Goal: Information Seeking & Learning: Learn about a topic

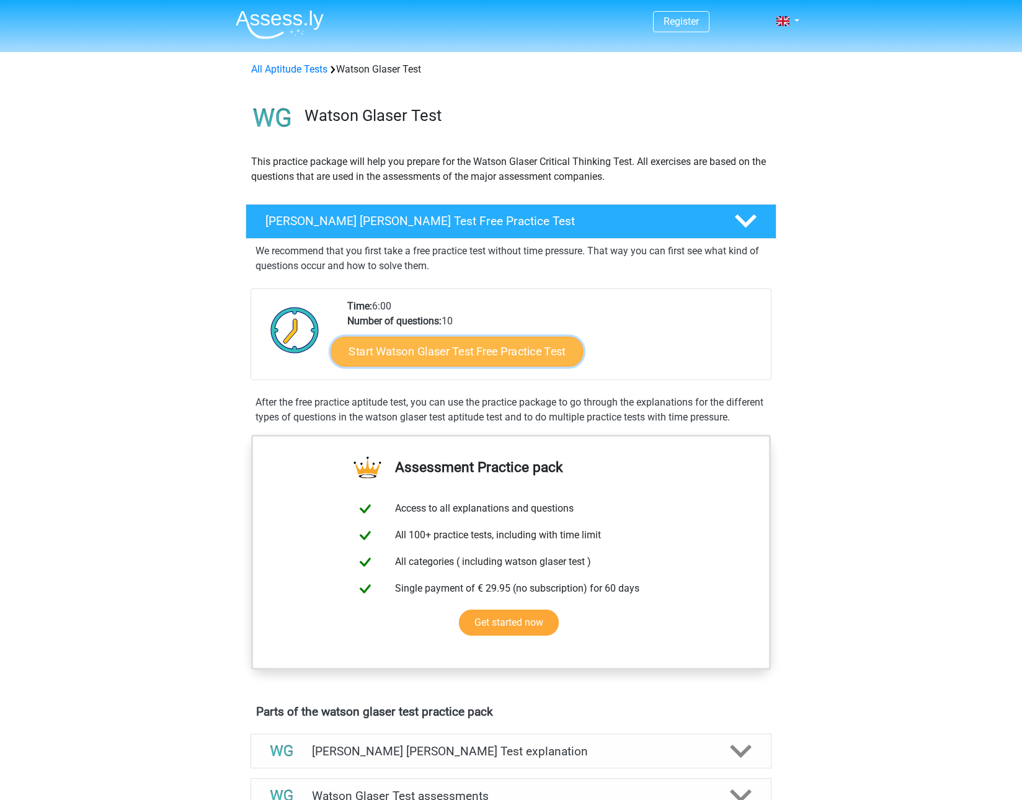
click at [558, 347] on link "Start Watson Glaser Test Free Practice Test" at bounding box center [457, 352] width 252 height 30
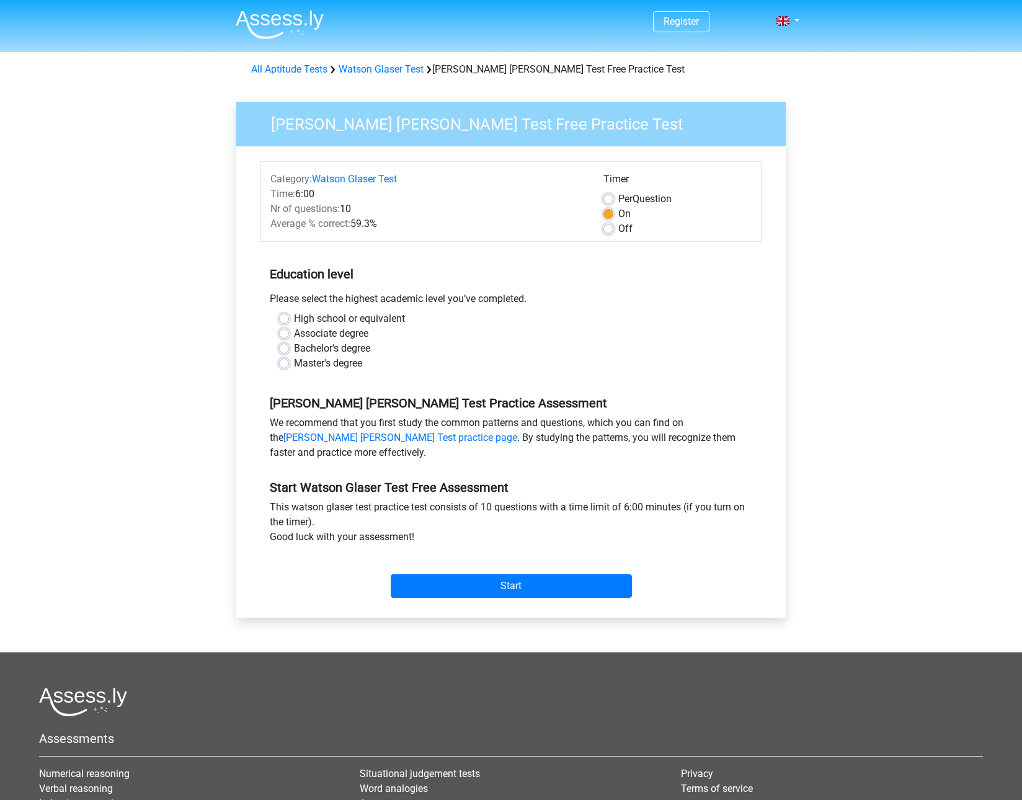
click at [346, 344] on label "Bachelor's degree" at bounding box center [332, 348] width 76 height 15
click at [289, 344] on input "Bachelor's degree" at bounding box center [284, 347] width 10 height 12
radio input "true"
click at [465, 593] on input "Start" at bounding box center [511, 586] width 241 height 24
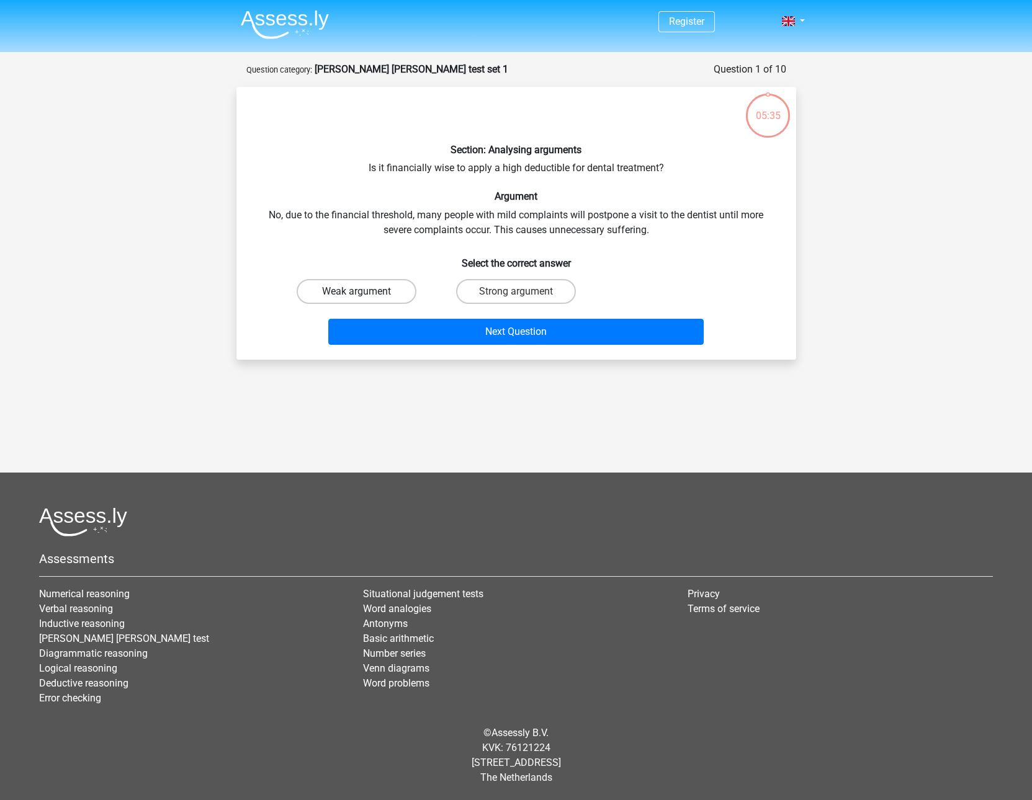
click at [412, 294] on label "Weak argument" at bounding box center [357, 291] width 120 height 25
click at [364, 294] on input "Weak argument" at bounding box center [360, 296] width 8 height 8
radio input "true"
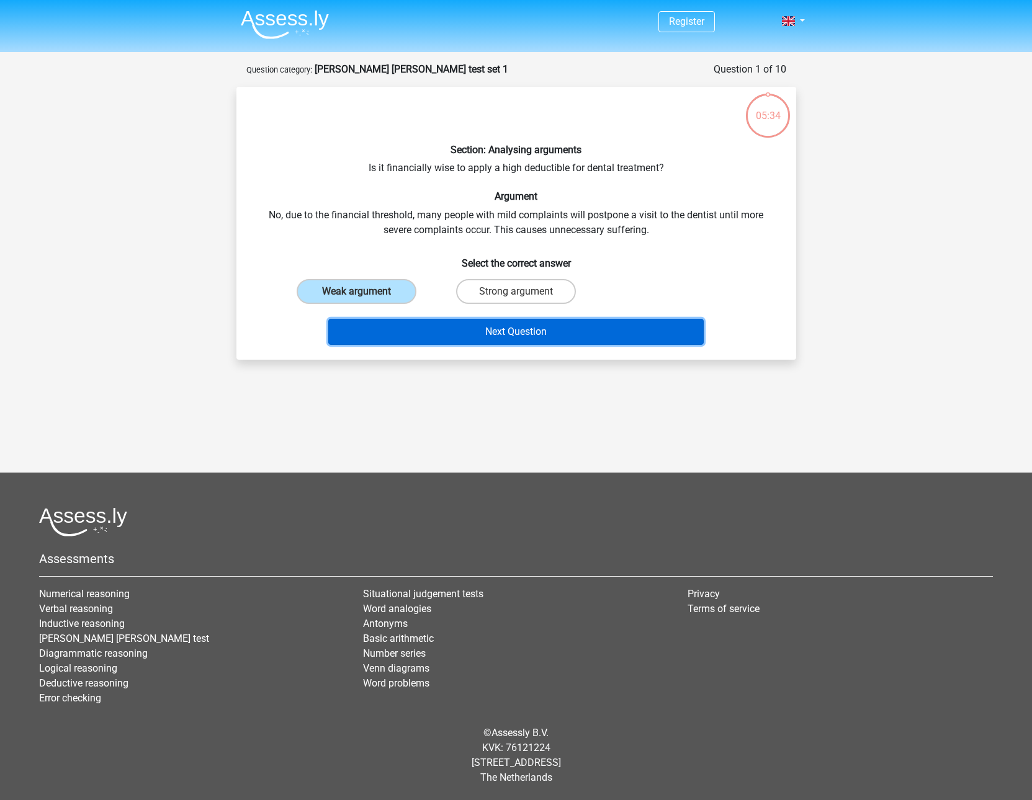
click at [447, 336] on button "Next Question" at bounding box center [515, 332] width 375 height 26
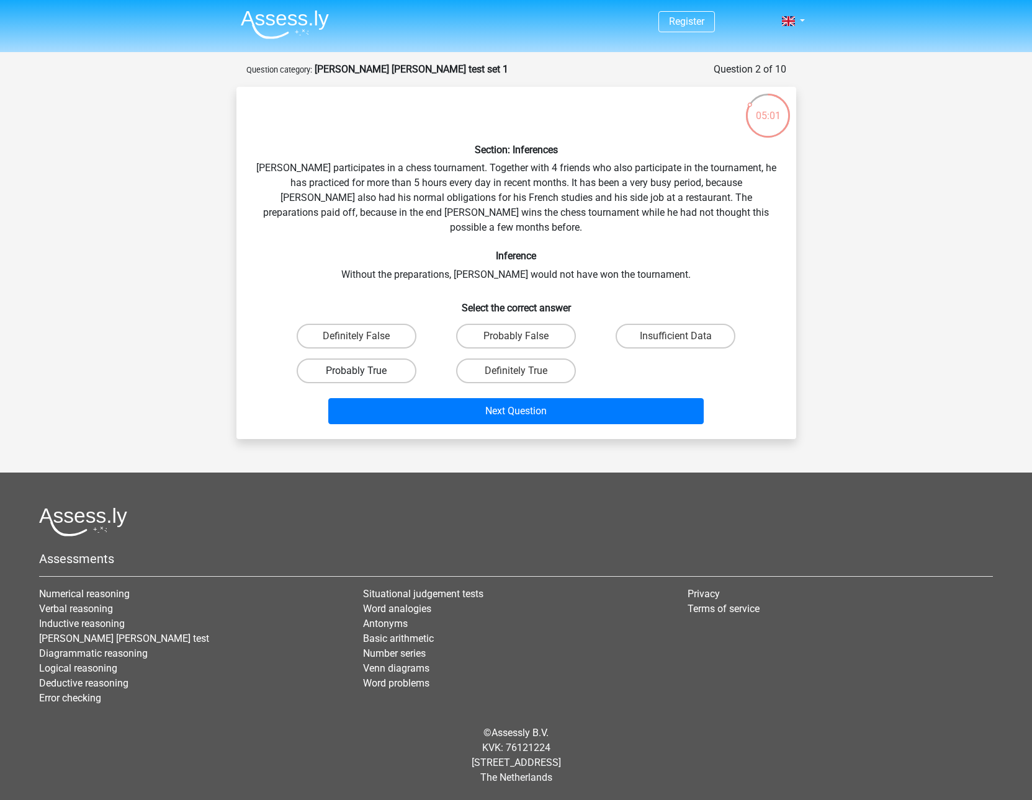
click at [402, 359] on label "Probably True" at bounding box center [357, 371] width 120 height 25
click at [364, 371] on input "Probably True" at bounding box center [360, 375] width 8 height 8
radio input "true"
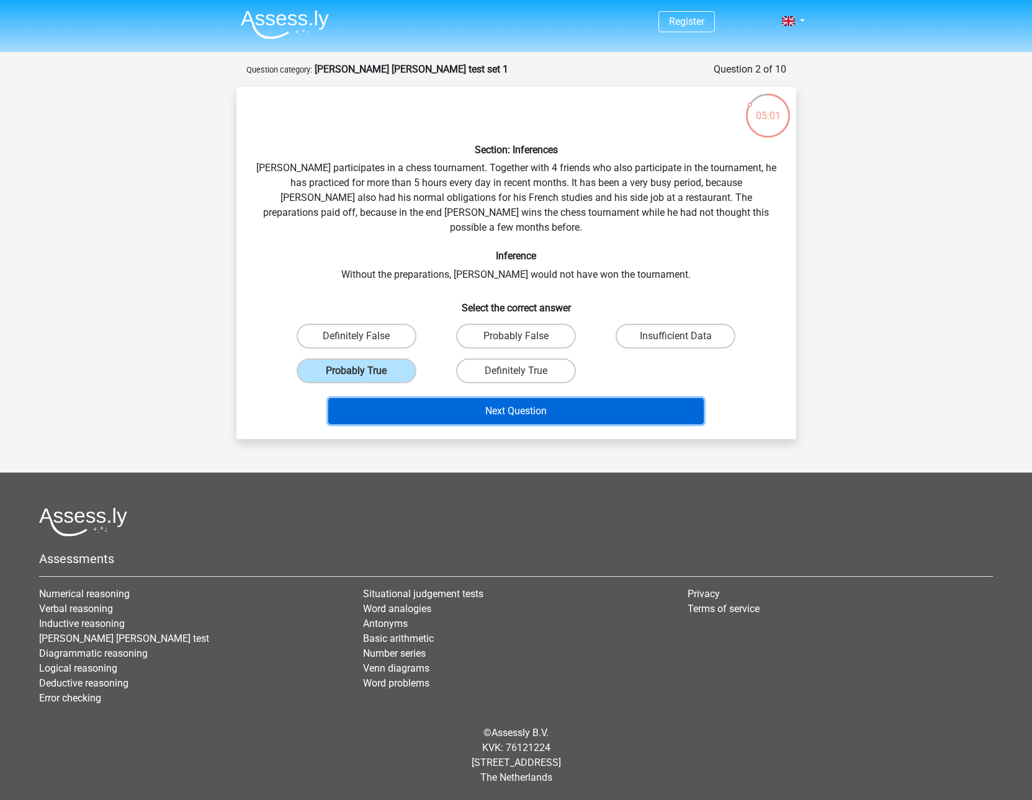
click at [447, 398] on button "Next Question" at bounding box center [515, 411] width 375 height 26
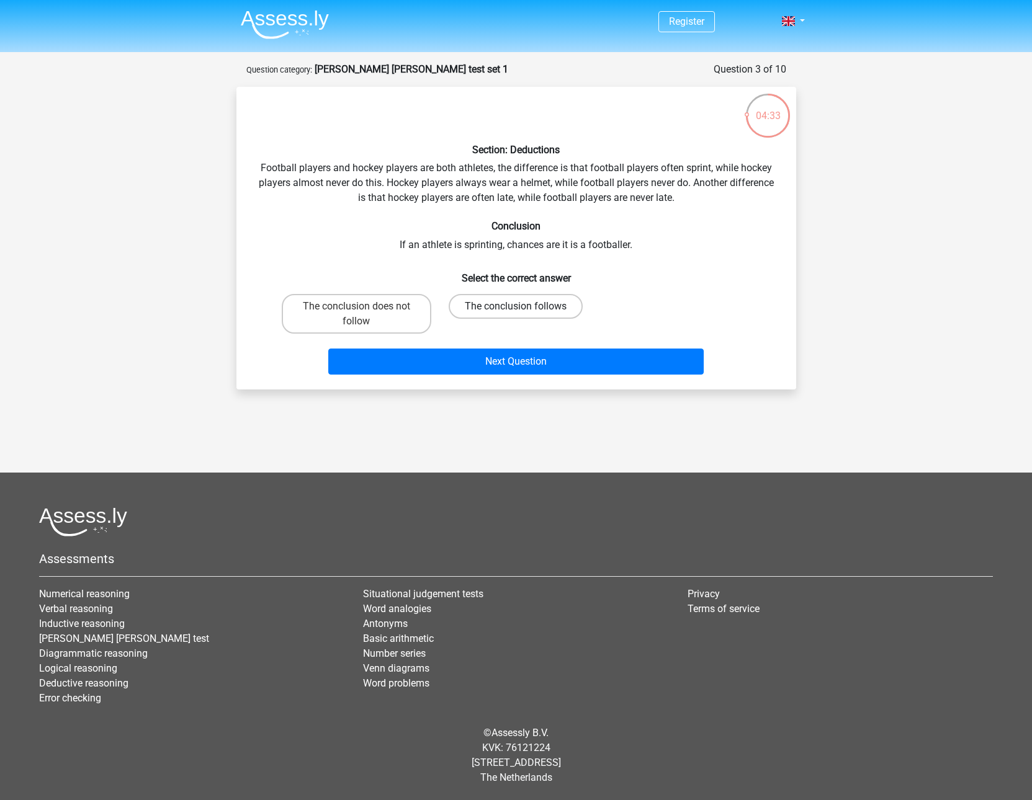
click at [517, 305] on label "The conclusion follows" at bounding box center [515, 306] width 134 height 25
click at [517, 306] on input "The conclusion follows" at bounding box center [519, 310] width 8 height 8
radio input "true"
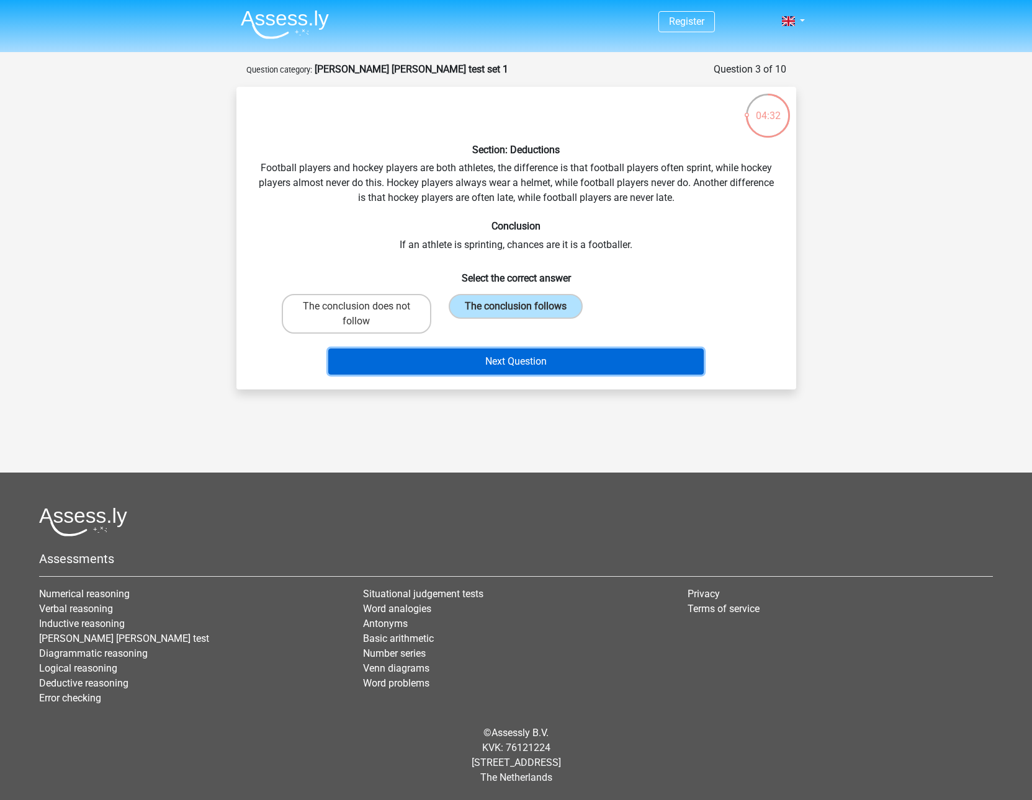
click at [531, 371] on button "Next Question" at bounding box center [515, 362] width 375 height 26
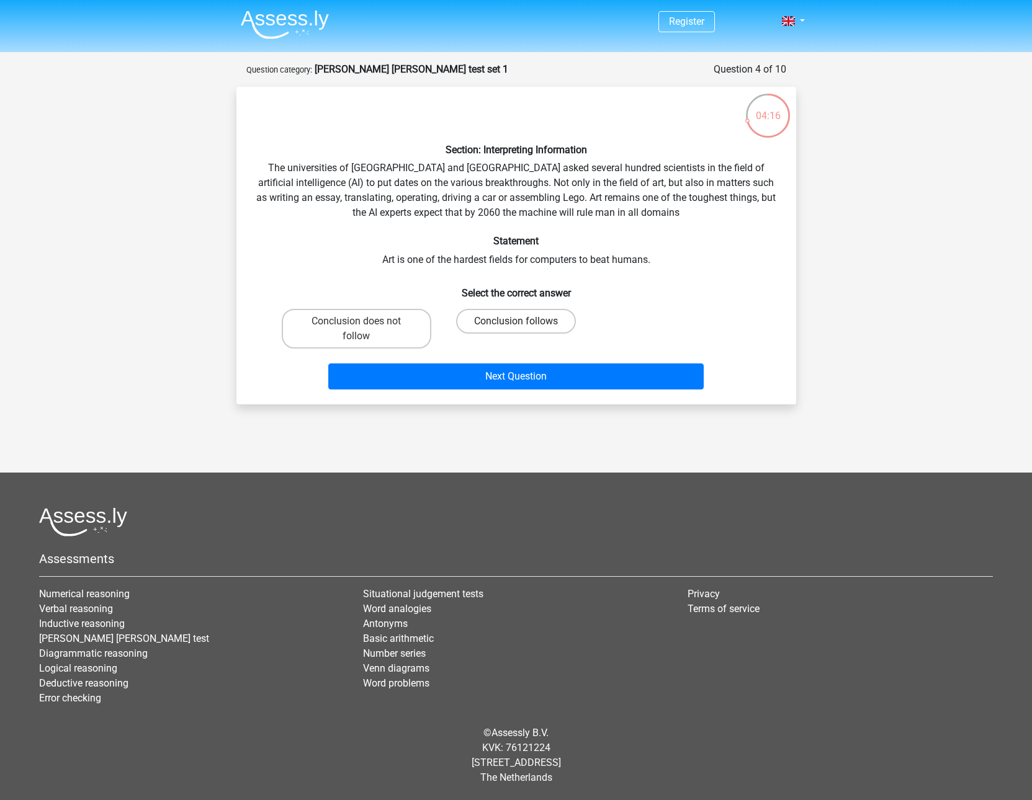
click at [489, 315] on label "Conclusion follows" at bounding box center [516, 321] width 120 height 25
click at [515, 321] on input "Conclusion follows" at bounding box center [519, 325] width 8 height 8
radio input "true"
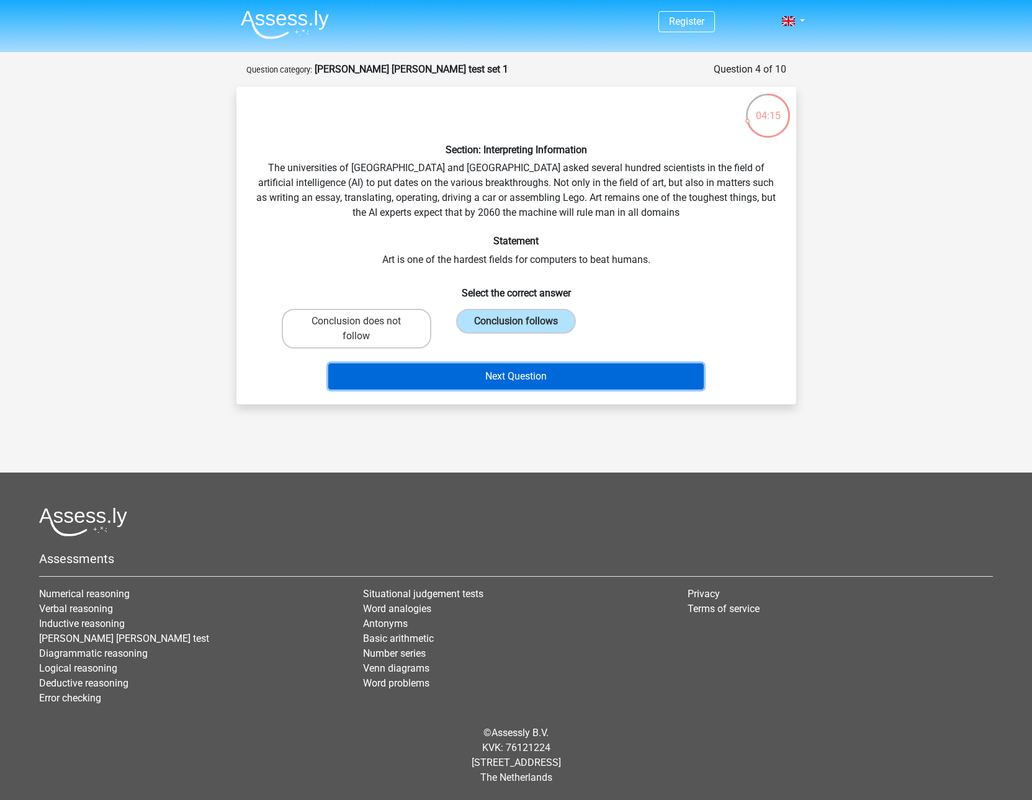
click at [519, 375] on button "Next Question" at bounding box center [515, 377] width 375 height 26
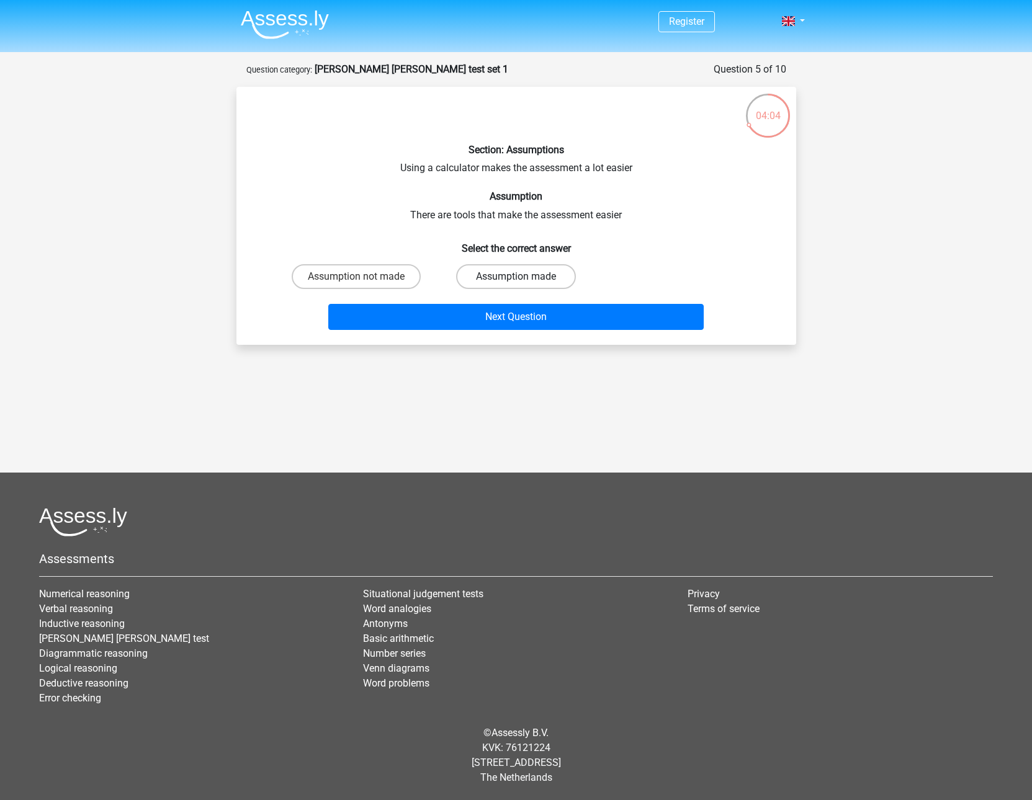
click at [520, 273] on label "Assumption made" at bounding box center [516, 276] width 120 height 25
click at [520, 277] on input "Assumption made" at bounding box center [519, 281] width 8 height 8
radio input "true"
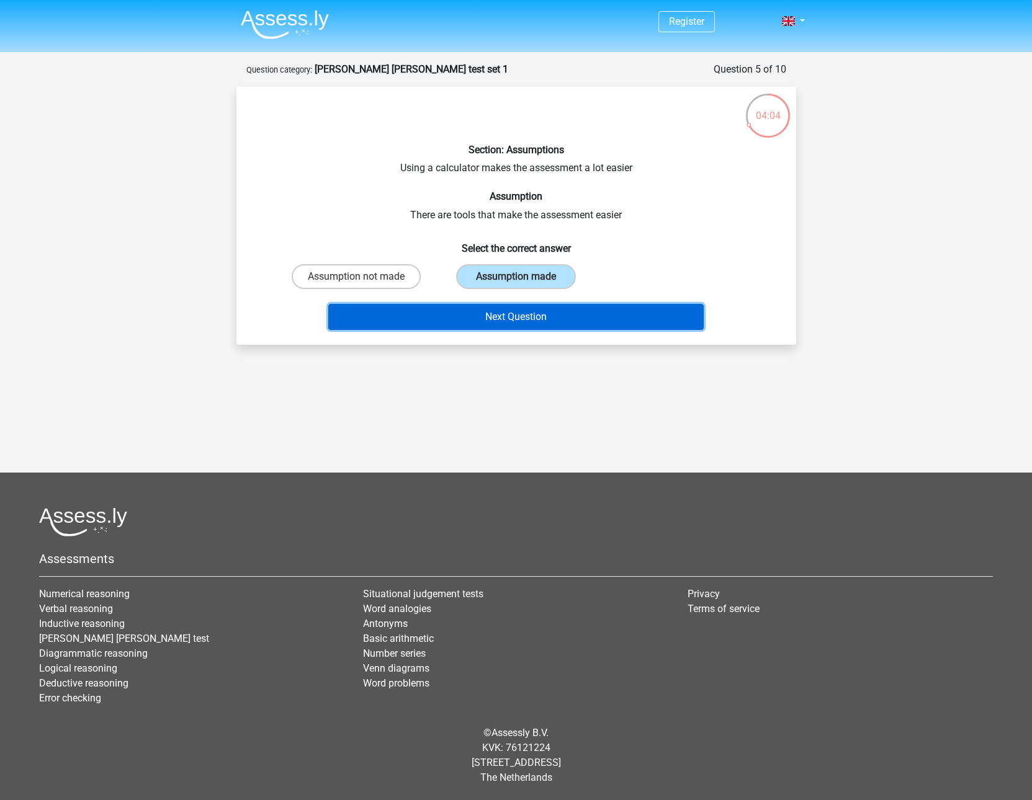
click at [529, 310] on button "Next Question" at bounding box center [515, 317] width 375 height 26
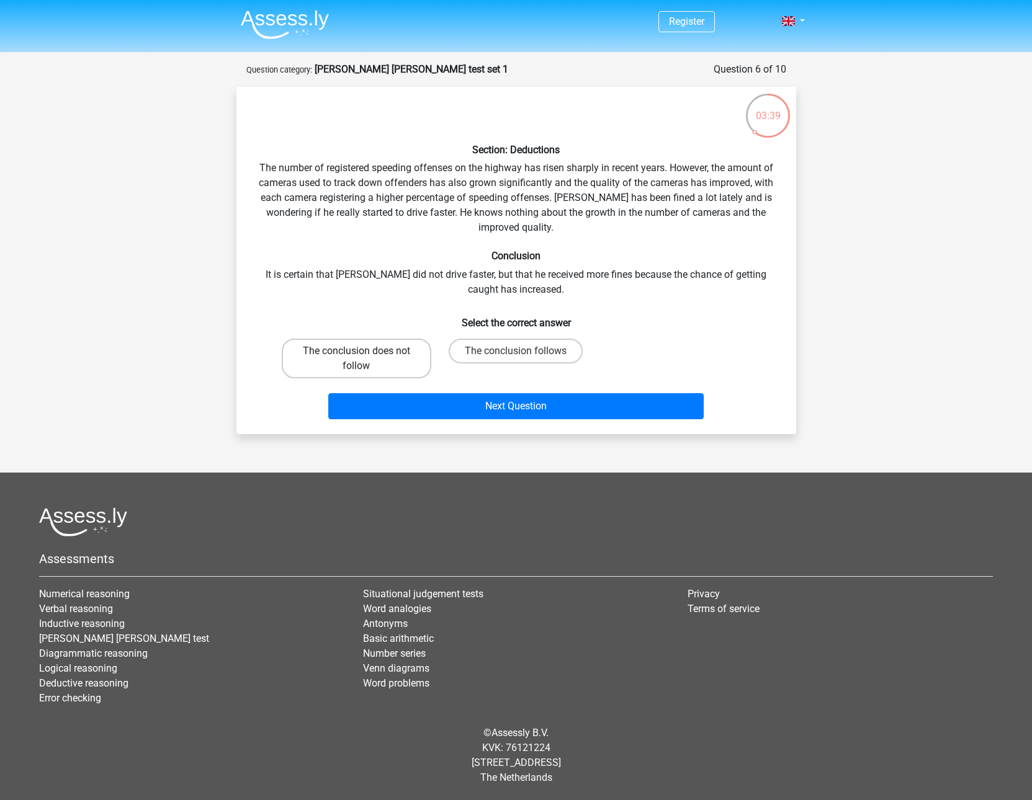
click at [417, 356] on label "The conclusion does not follow" at bounding box center [356, 359] width 149 height 40
click at [364, 356] on input "The conclusion does not follow" at bounding box center [360, 355] width 8 height 8
radio input "true"
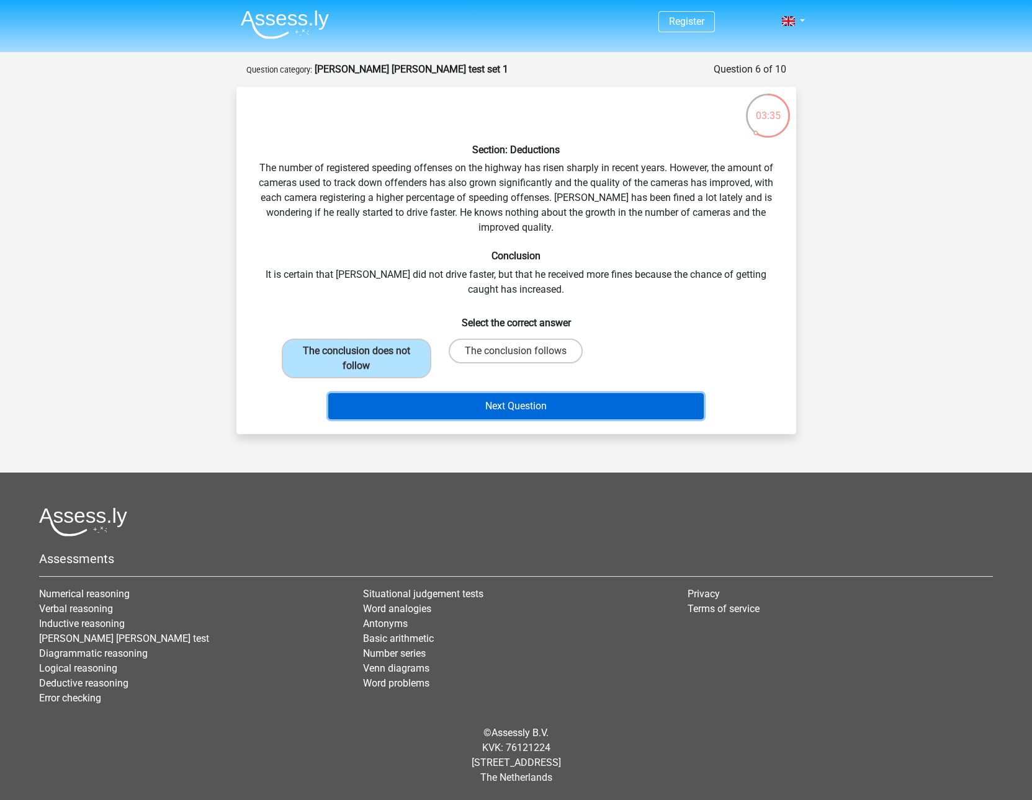
click at [463, 407] on button "Next Question" at bounding box center [515, 406] width 375 height 26
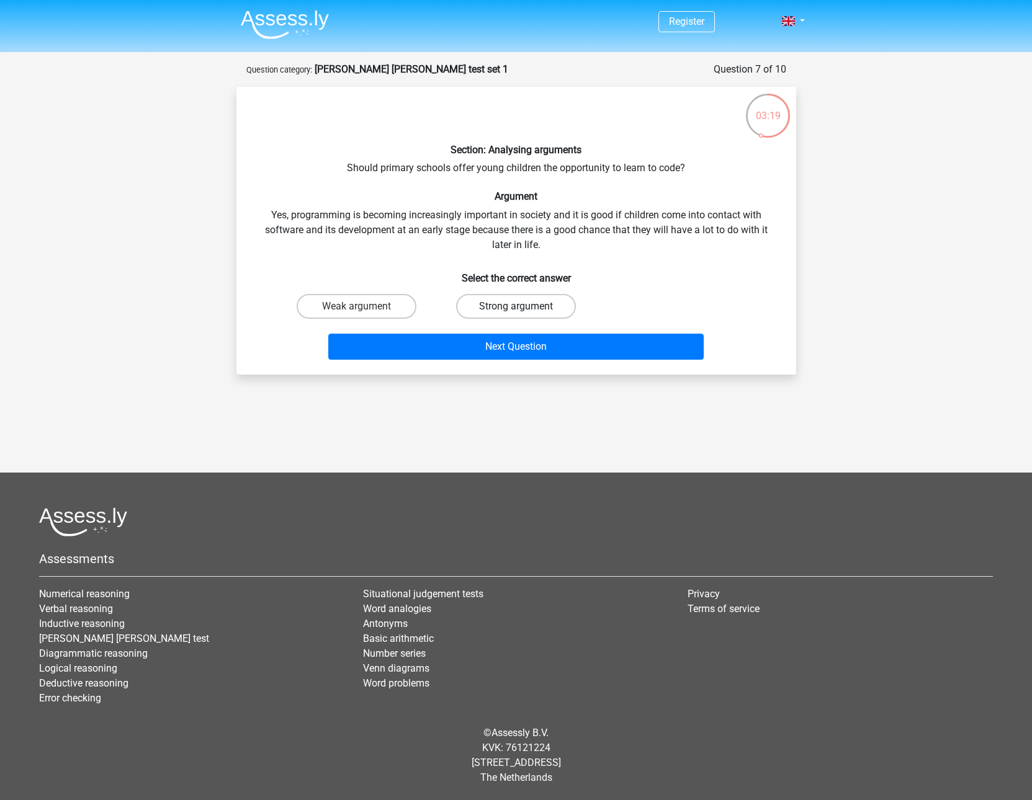
click at [463, 306] on label "Strong argument" at bounding box center [516, 306] width 120 height 25
click at [515, 306] on input "Strong argument" at bounding box center [519, 310] width 8 height 8
radio input "true"
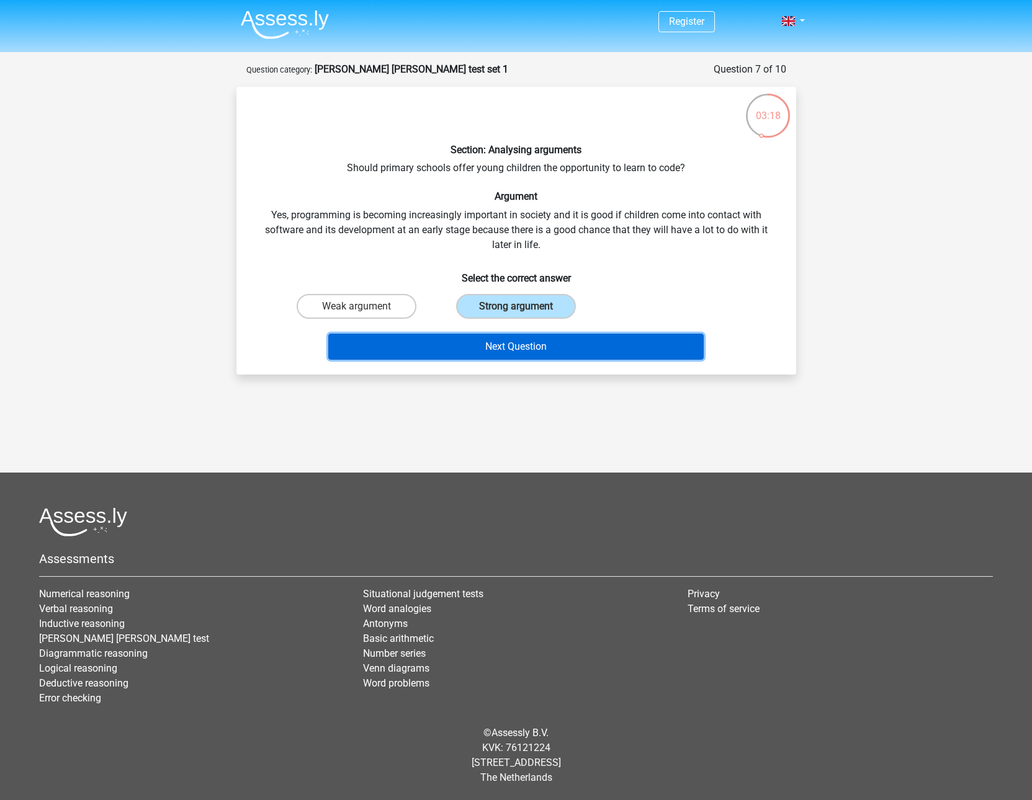
click at [486, 345] on button "Next Question" at bounding box center [515, 347] width 375 height 26
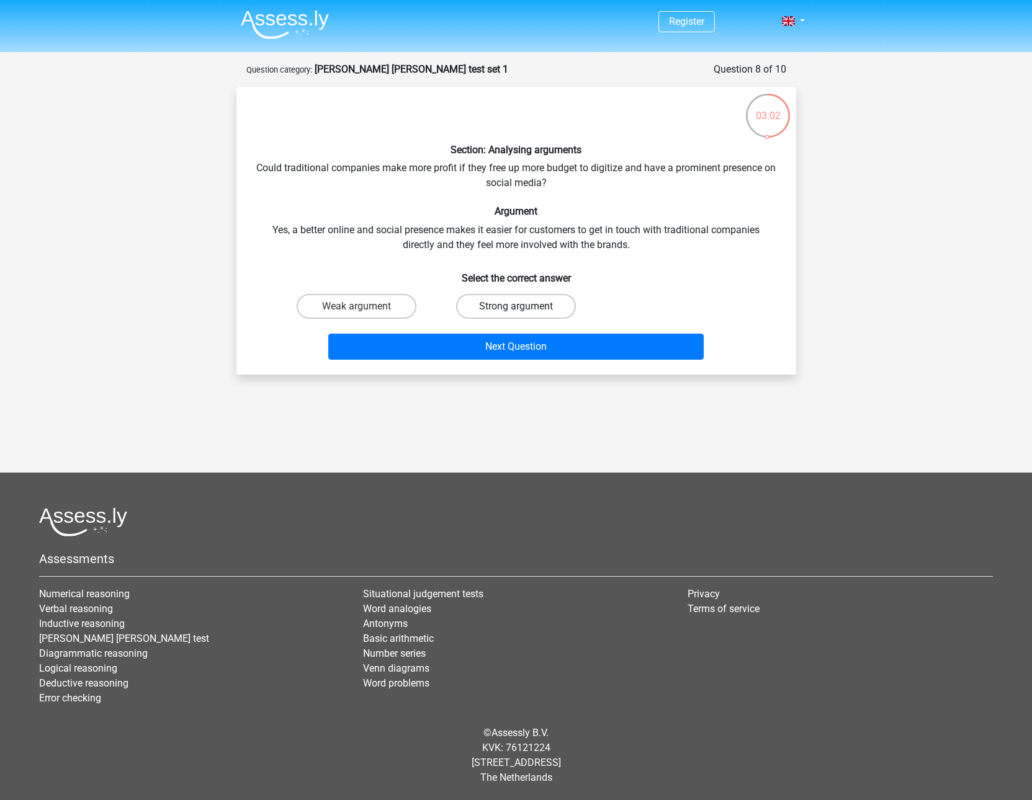
click at [485, 295] on label "Strong argument" at bounding box center [516, 306] width 120 height 25
click at [515, 306] on input "Strong argument" at bounding box center [519, 310] width 8 height 8
radio input "true"
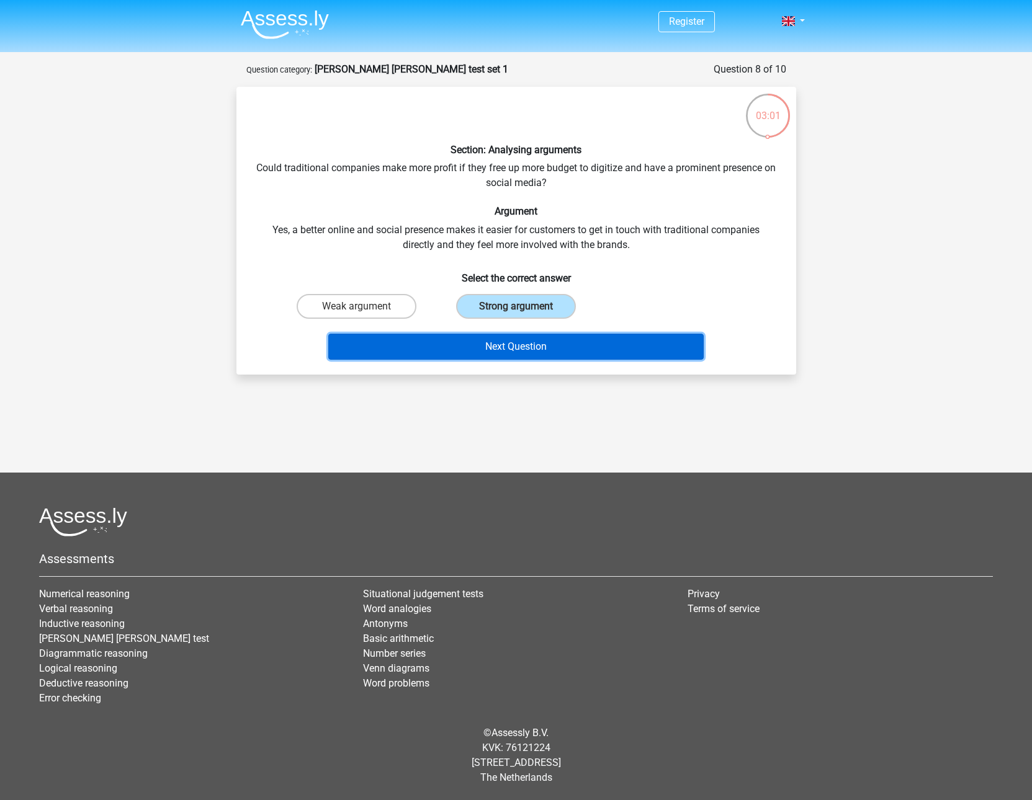
click at [498, 337] on button "Next Question" at bounding box center [515, 347] width 375 height 26
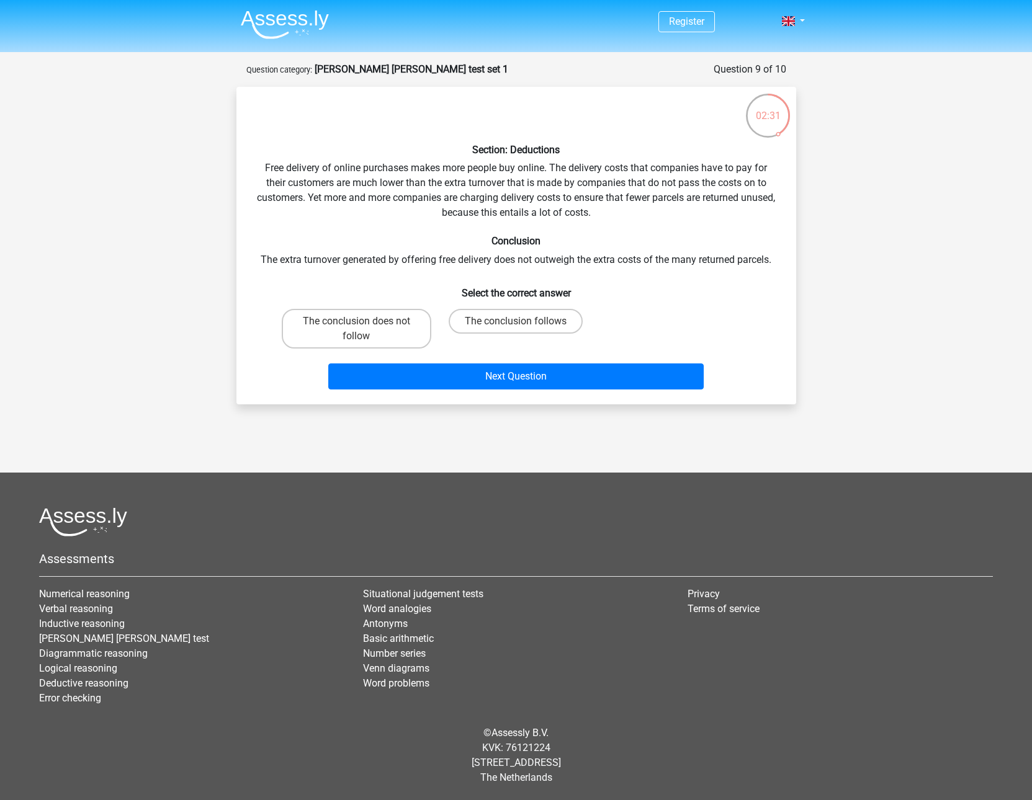
click at [376, 259] on div "Section: Deductions Free delivery of online purchases makes more people buy onl…" at bounding box center [516, 246] width 550 height 298
click at [483, 326] on label "The conclusion follows" at bounding box center [515, 321] width 134 height 25
click at [515, 326] on input "The conclusion follows" at bounding box center [519, 325] width 8 height 8
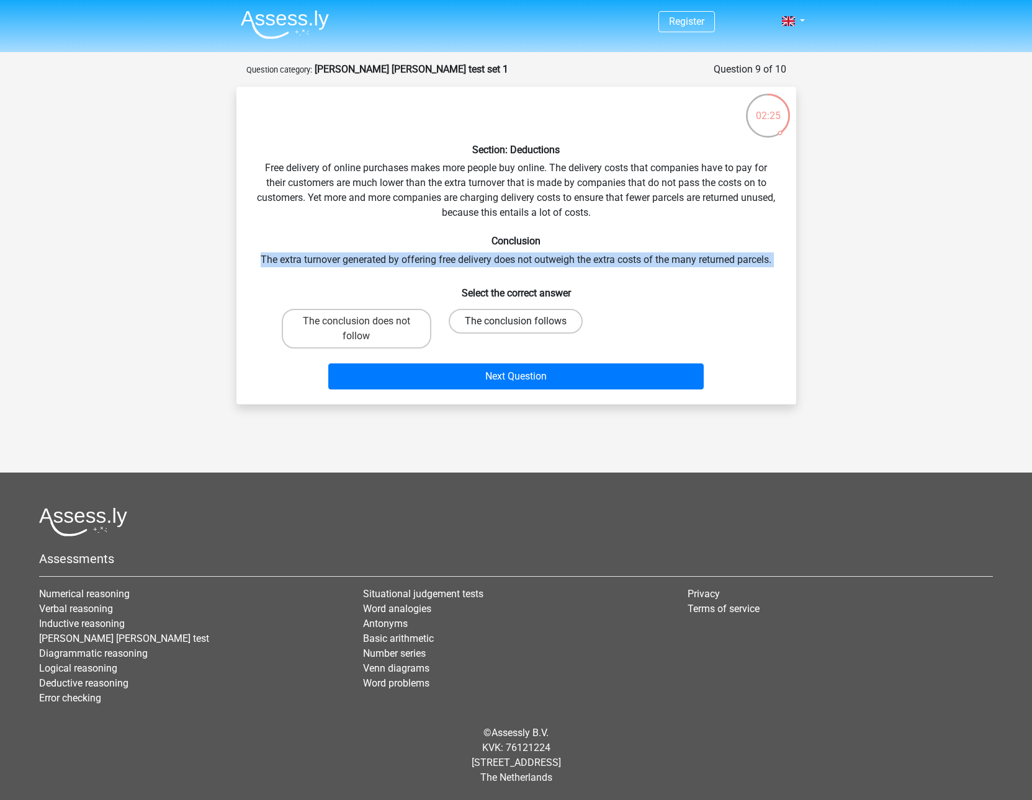
radio input "true"
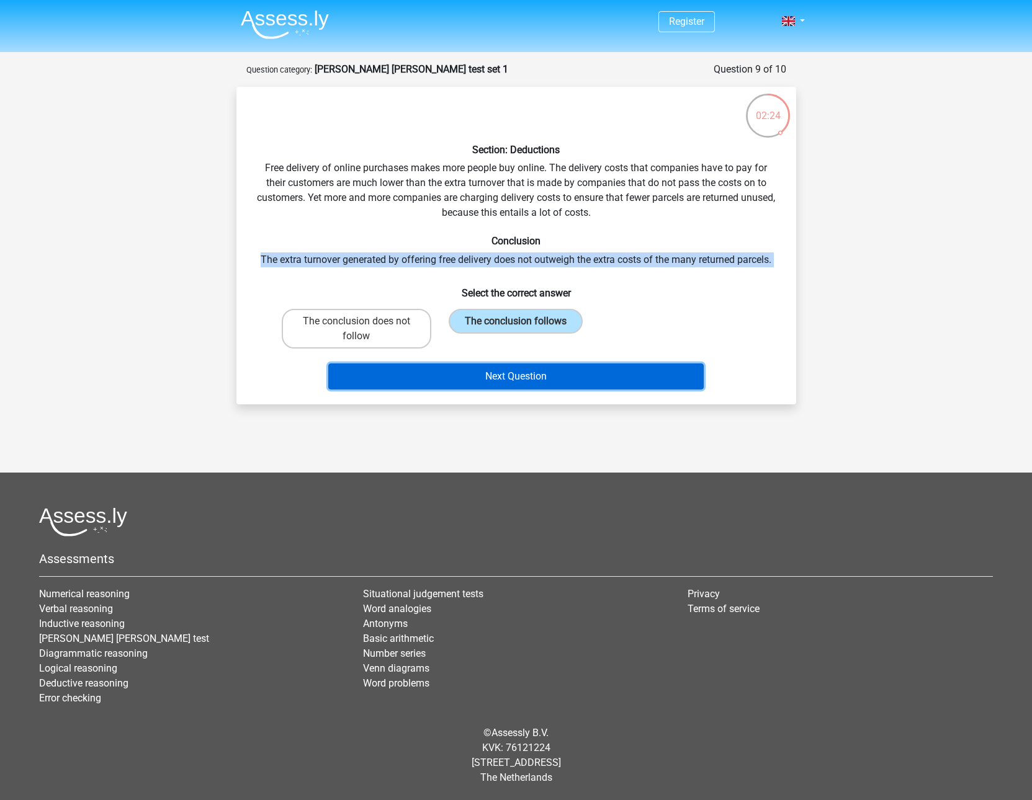
click at [507, 372] on button "Next Question" at bounding box center [515, 377] width 375 height 26
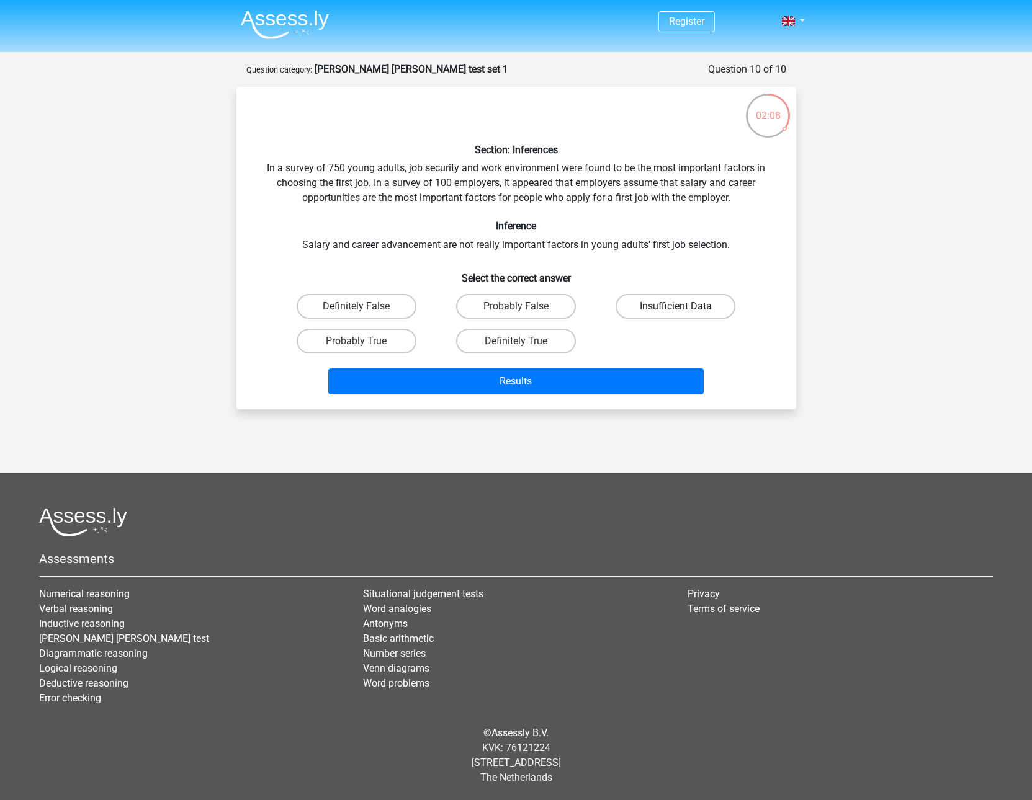
click at [664, 303] on label "Insufficient Data" at bounding box center [675, 306] width 120 height 25
click at [676, 306] on input "Insufficient Data" at bounding box center [680, 310] width 8 height 8
radio input "true"
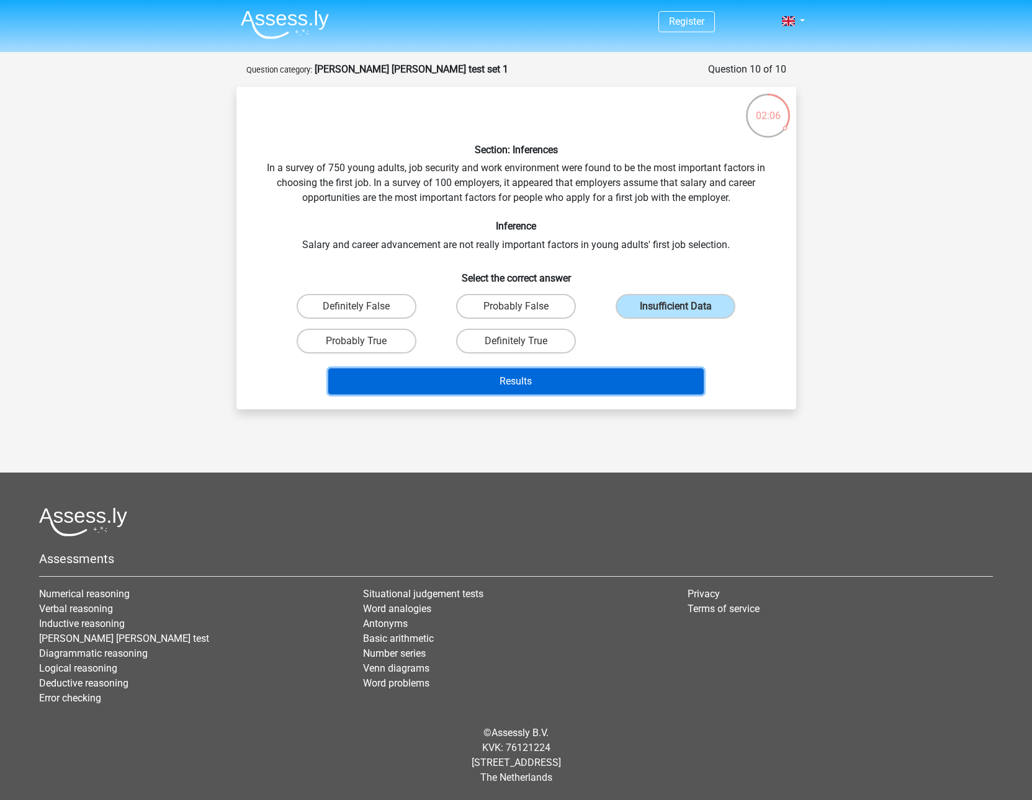
click at [662, 383] on button "Results" at bounding box center [515, 381] width 375 height 26
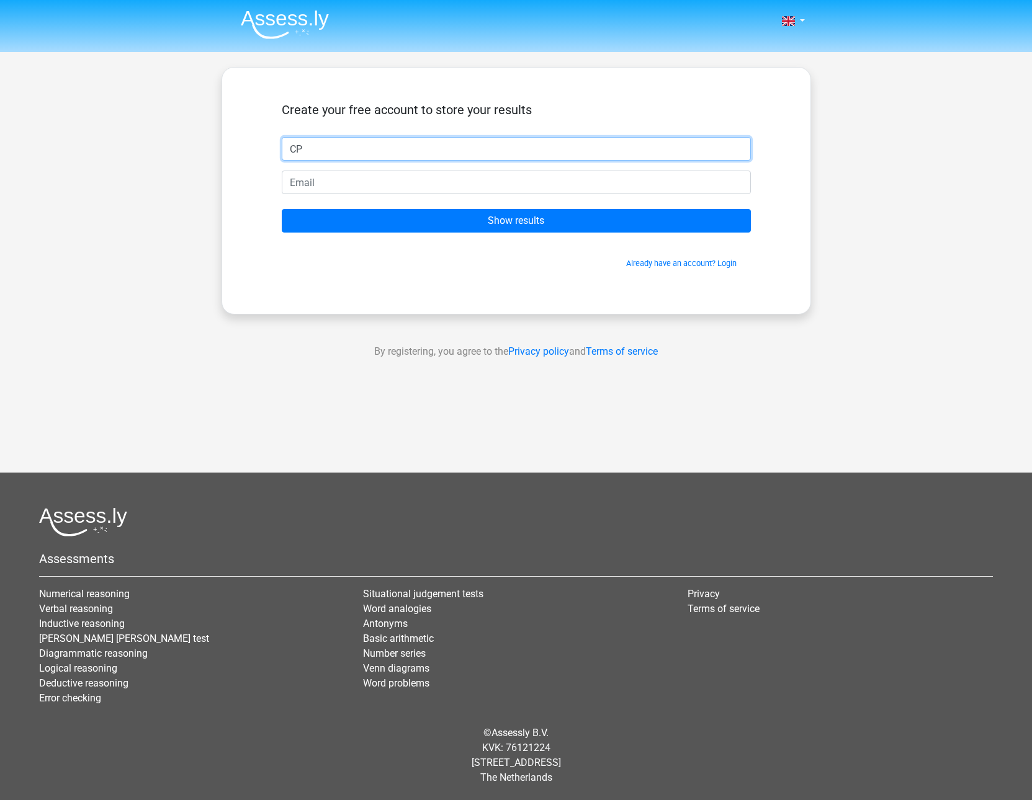
type input "CP"
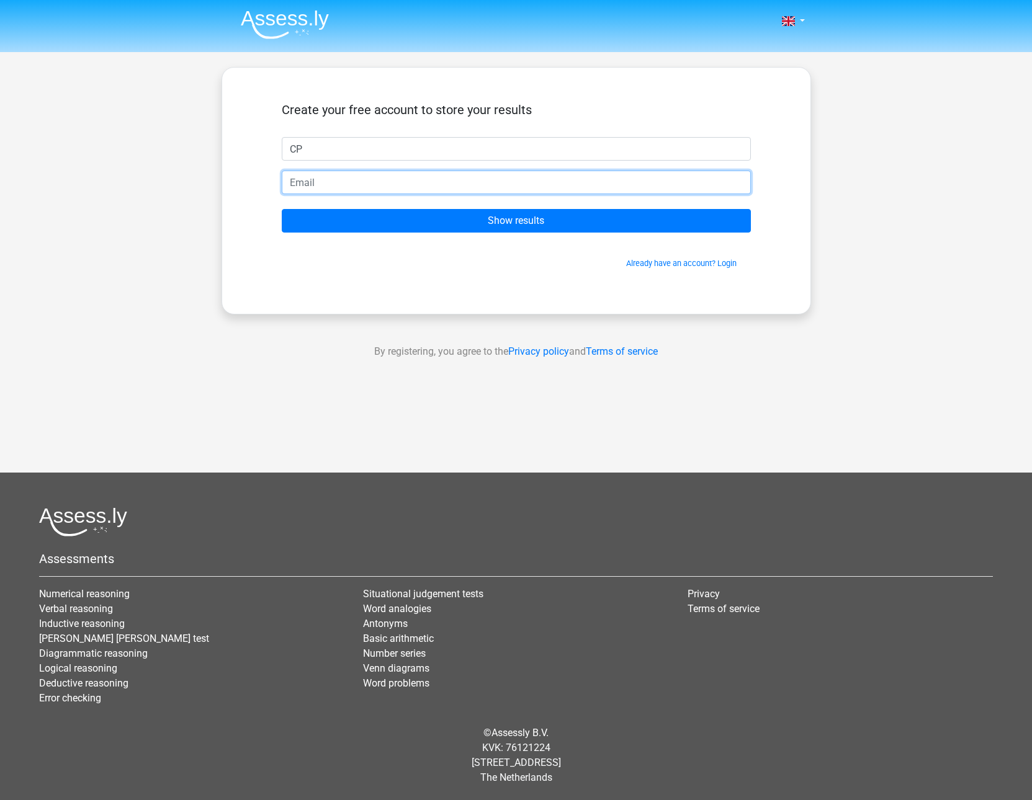
click at [548, 181] on input "email" at bounding box center [516, 183] width 469 height 24
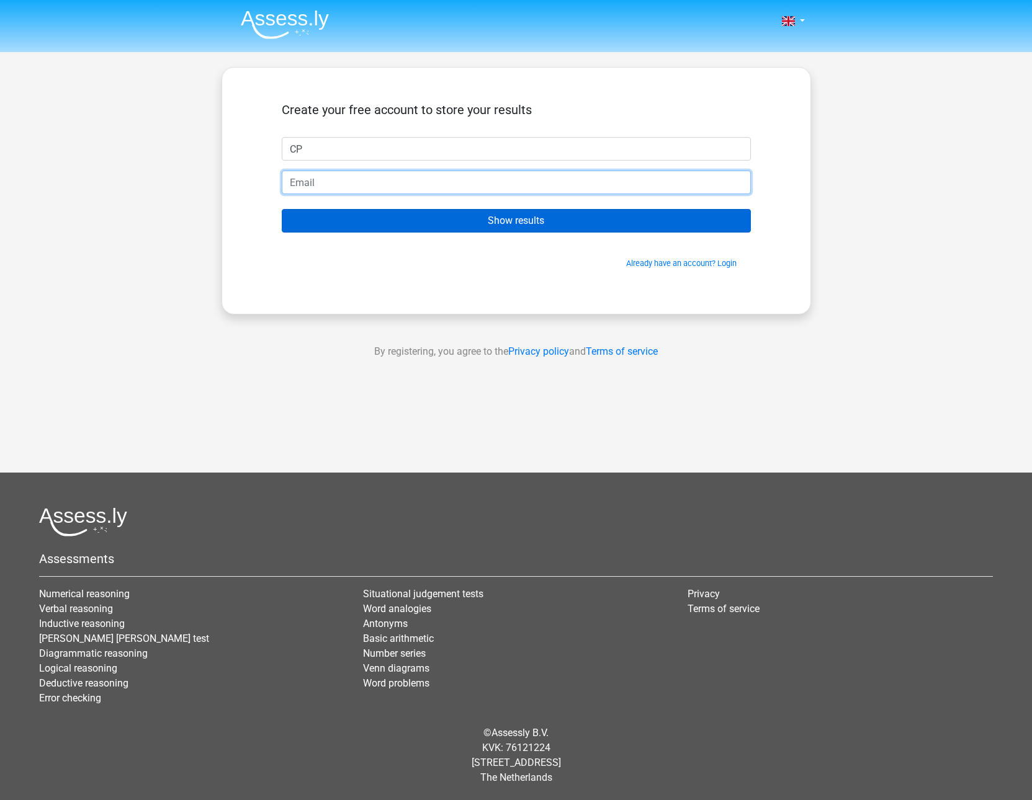
paste input "cedobe8760@ekuali.com"
type input "cedobe8760@ekuali.com"
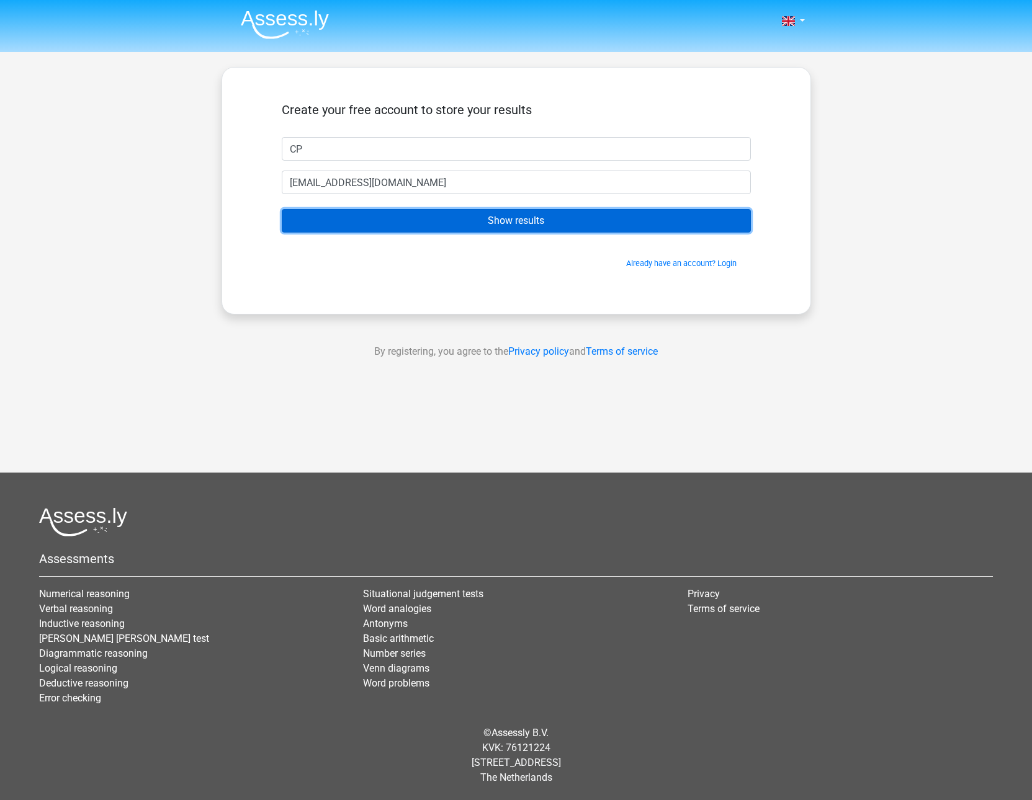
click at [565, 215] on input "Show results" at bounding box center [516, 221] width 469 height 24
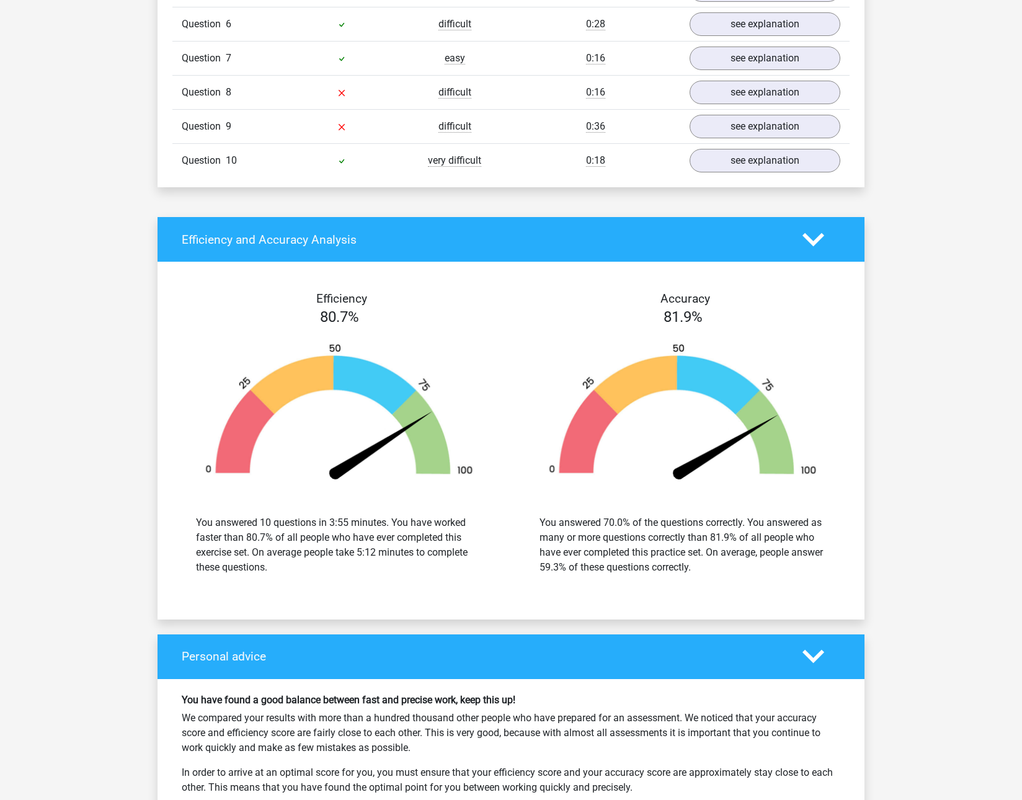
scroll to position [1317, 0]
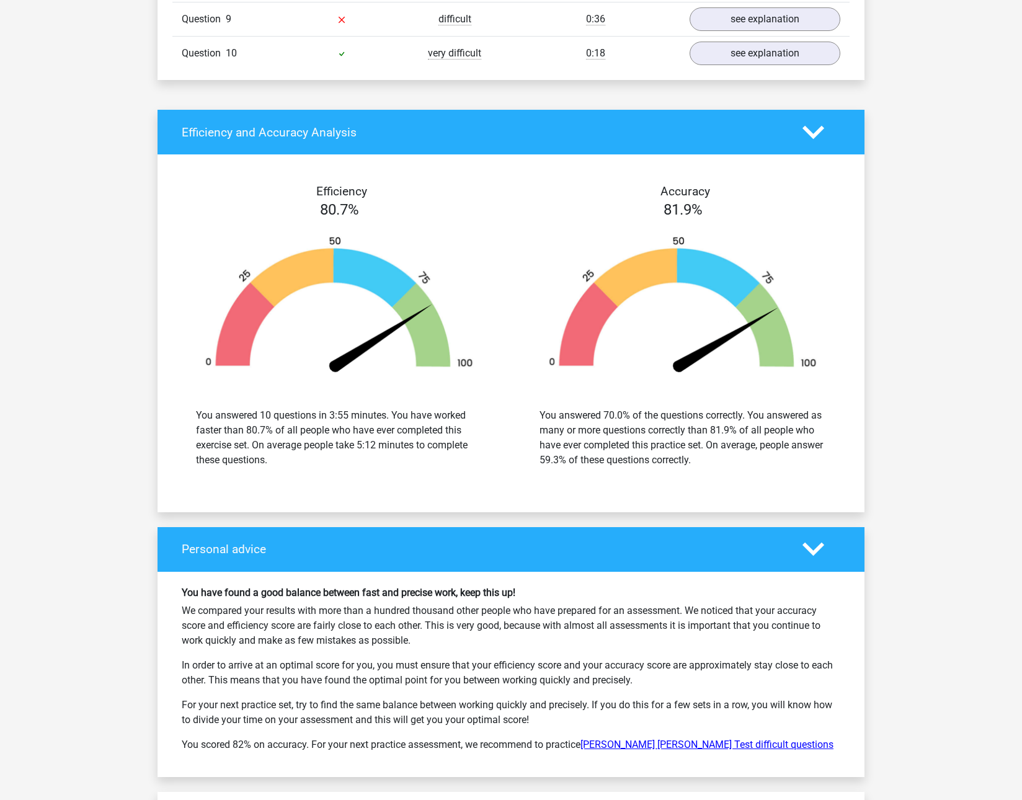
click at [636, 747] on link "Watson Glaser Test difficult questions" at bounding box center [707, 745] width 253 height 12
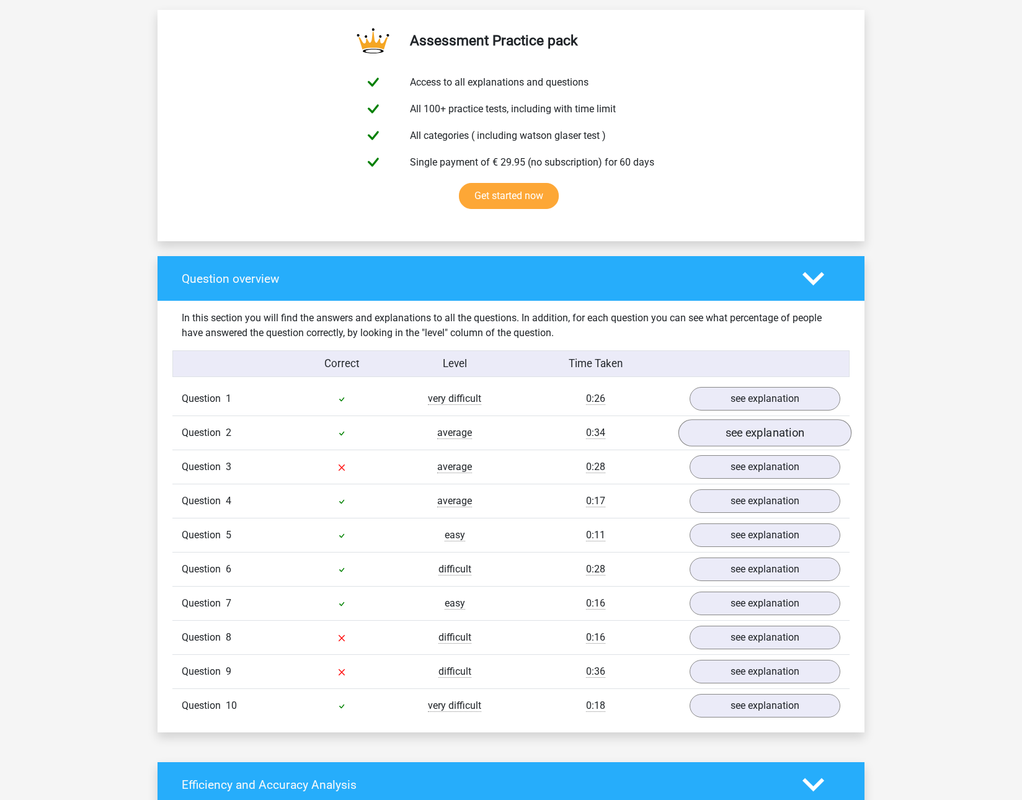
scroll to position [716, 0]
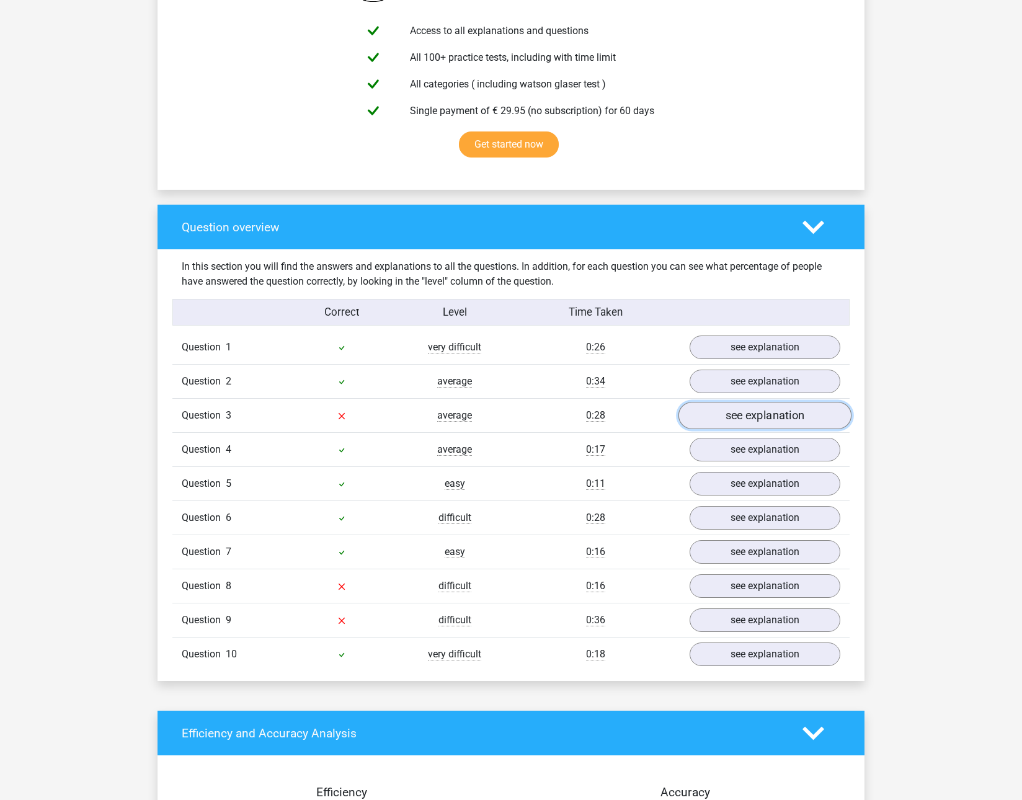
click at [730, 412] on link "see explanation" at bounding box center [765, 416] width 173 height 27
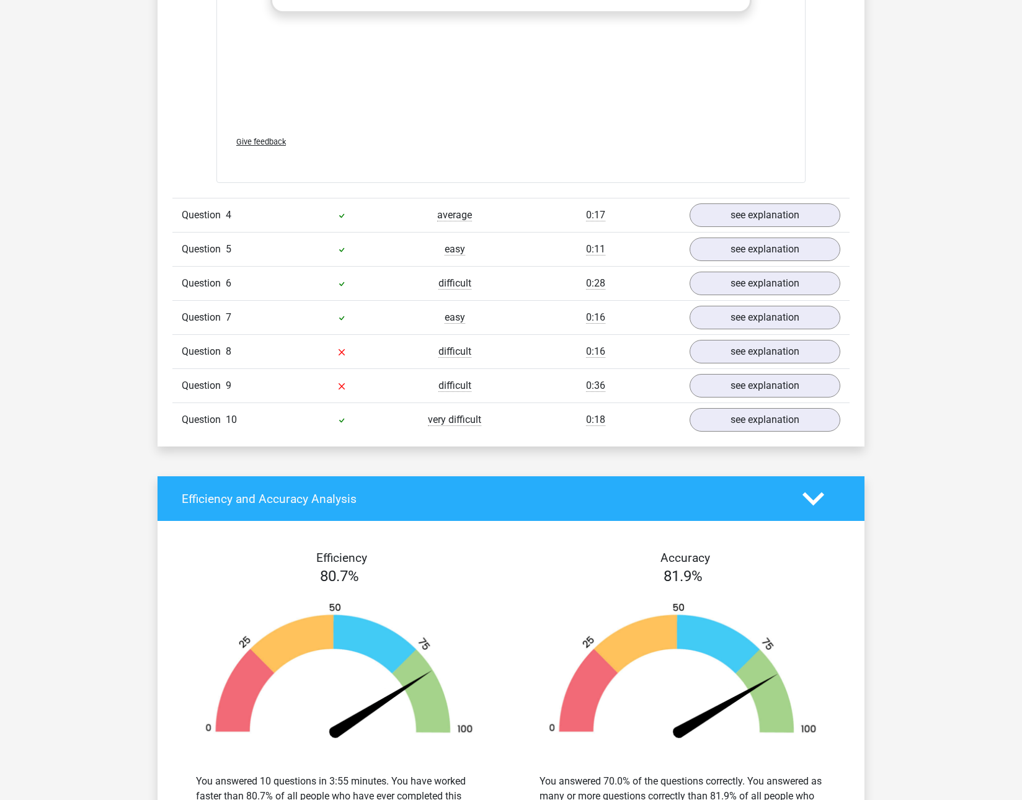
scroll to position [1614, 0]
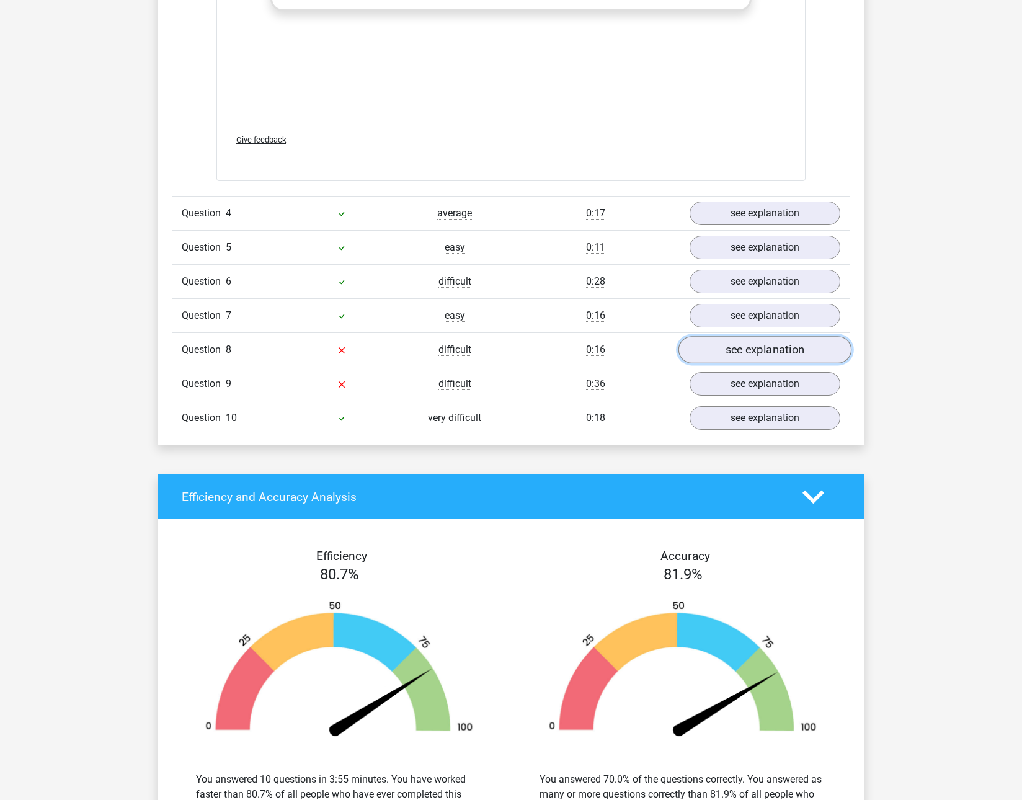
click at [746, 360] on link "see explanation" at bounding box center [765, 349] width 173 height 27
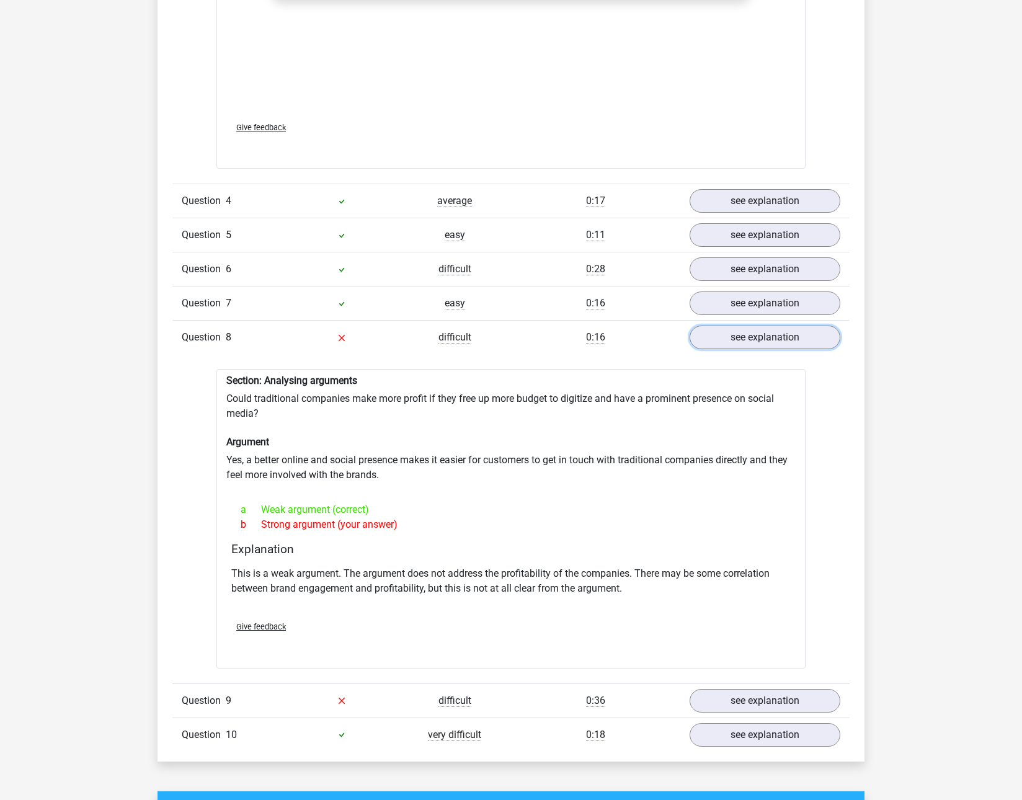
scroll to position [1630, 0]
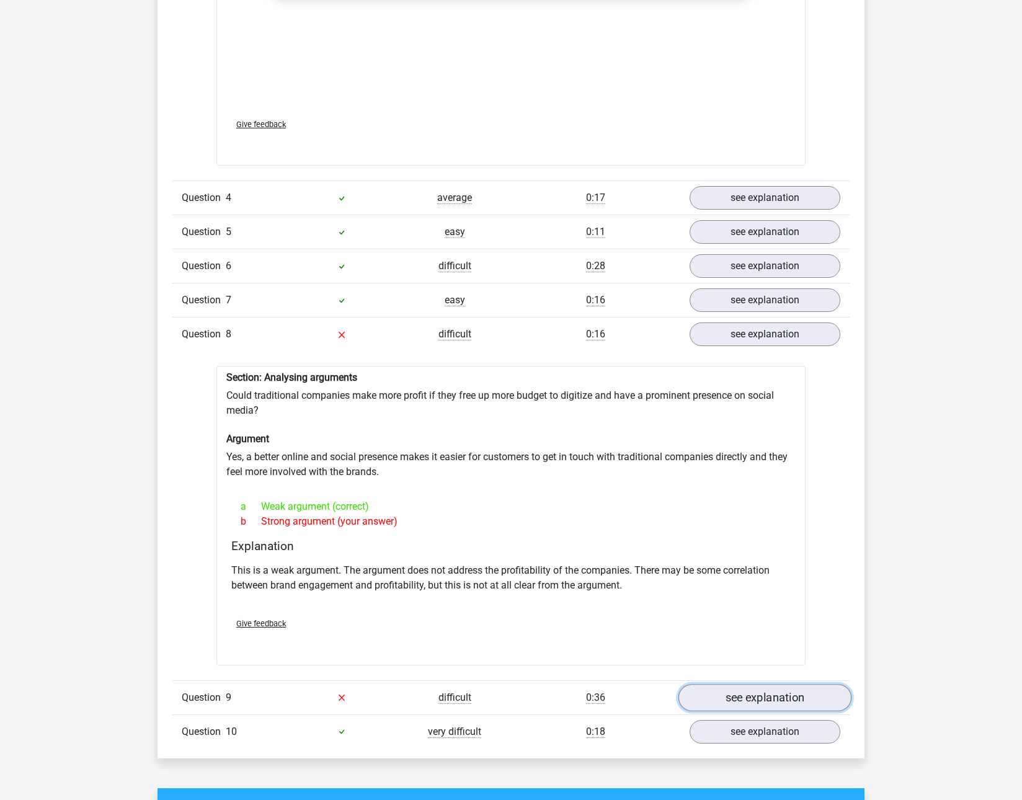
click at [781, 703] on link "see explanation" at bounding box center [765, 697] width 173 height 27
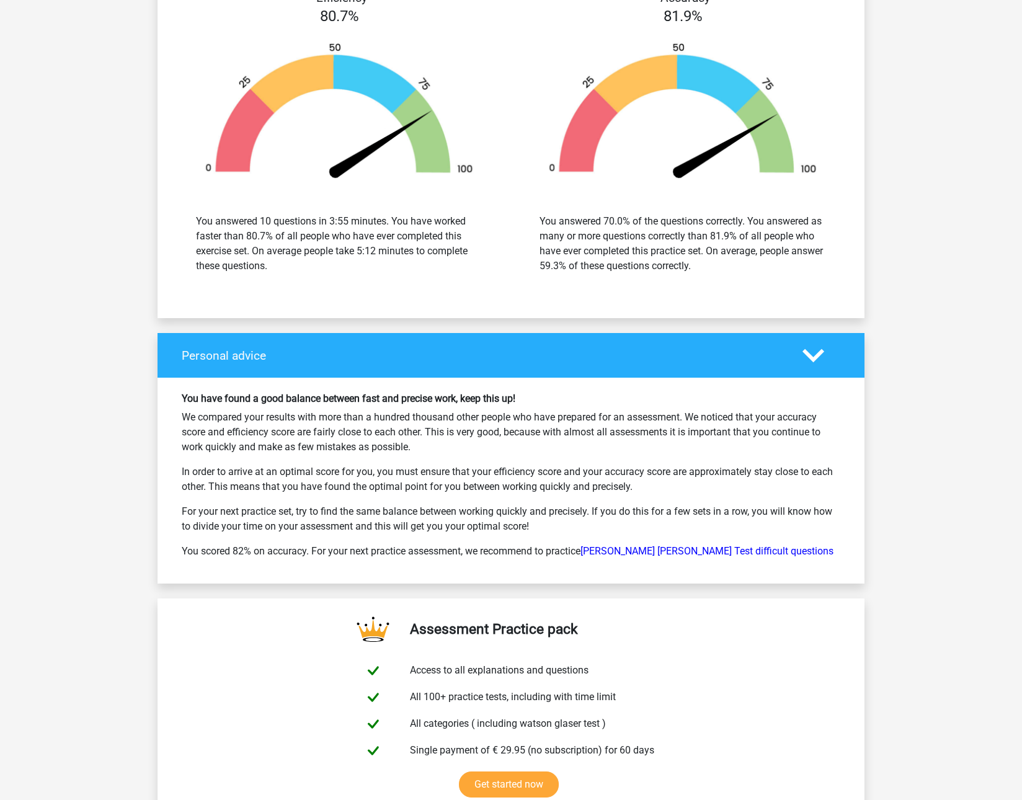
scroll to position [3268, 0]
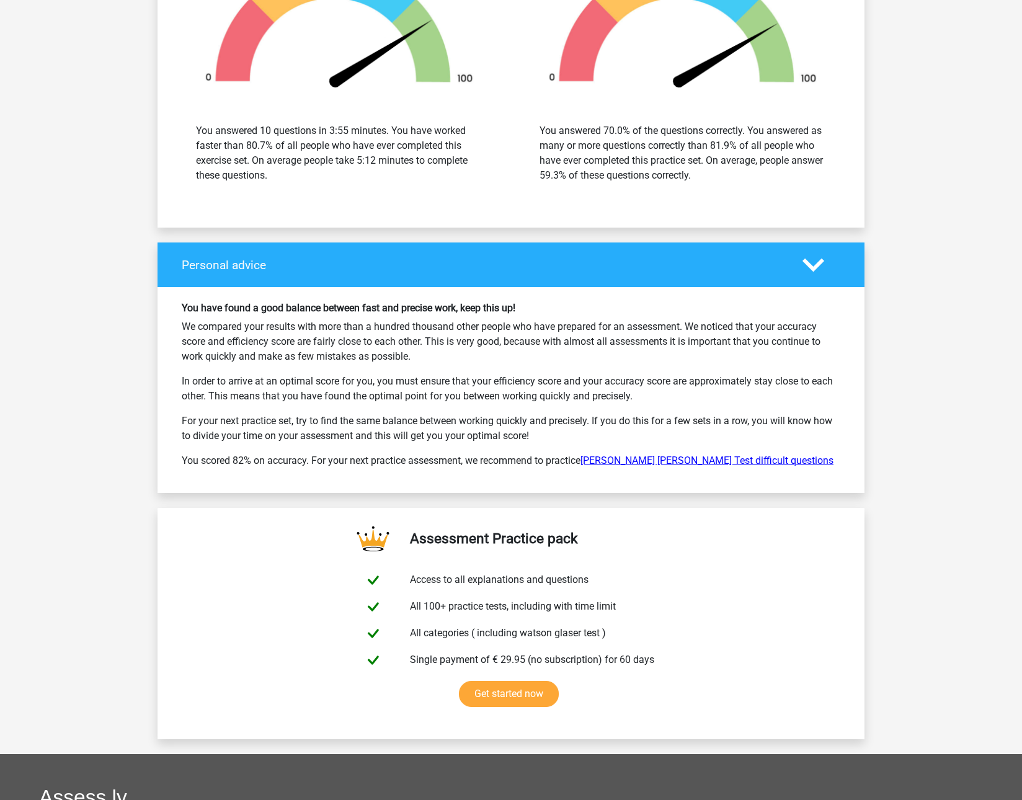
click at [662, 462] on link "Watson Glaser Test difficult questions" at bounding box center [707, 461] width 253 height 12
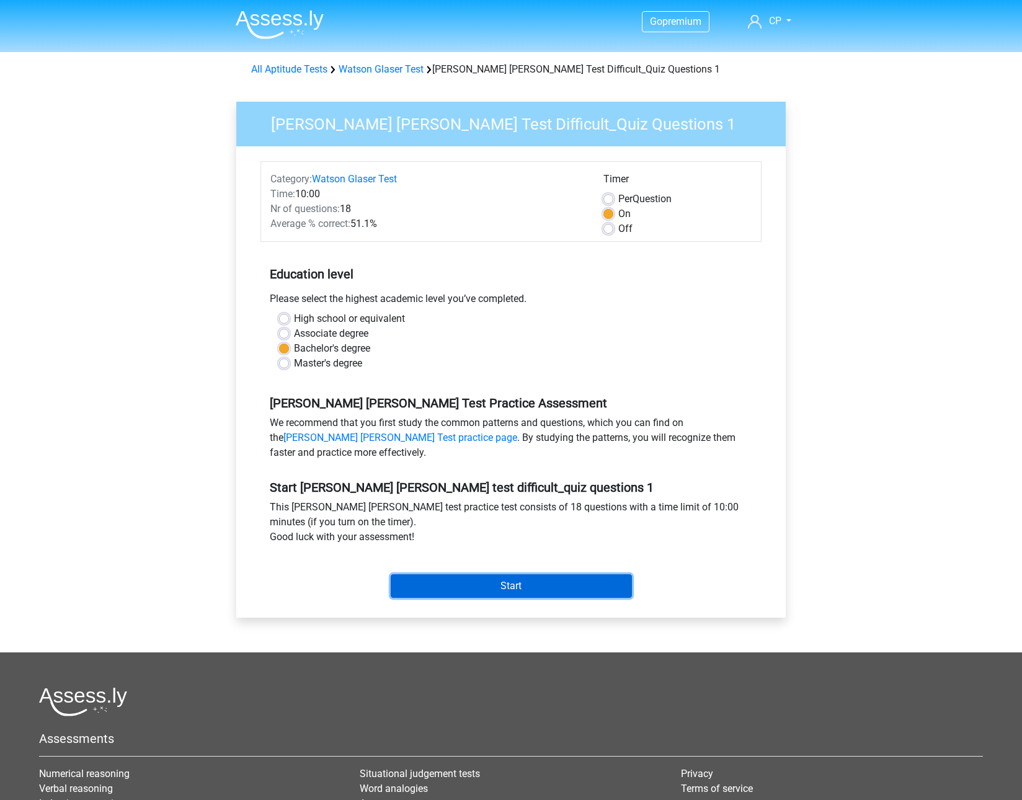
click at [484, 579] on input "Start" at bounding box center [511, 586] width 241 height 24
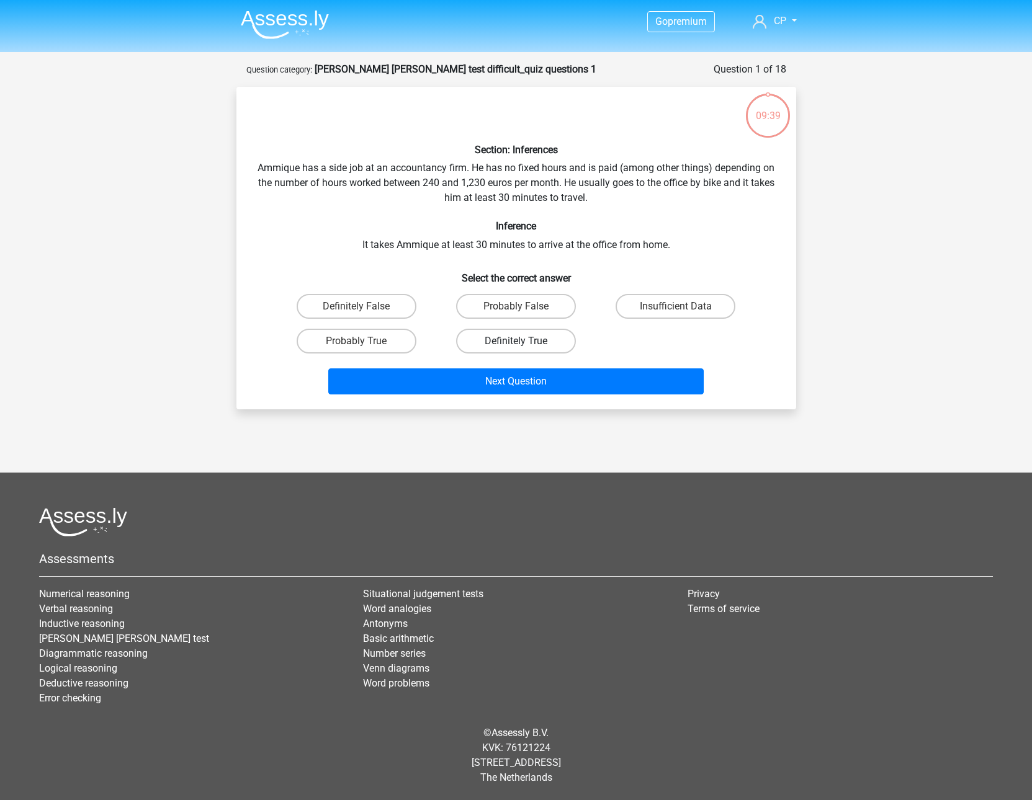
click at [502, 344] on label "Definitely True" at bounding box center [516, 341] width 120 height 25
click at [515, 344] on input "Definitely True" at bounding box center [519, 345] width 8 height 8
radio input "true"
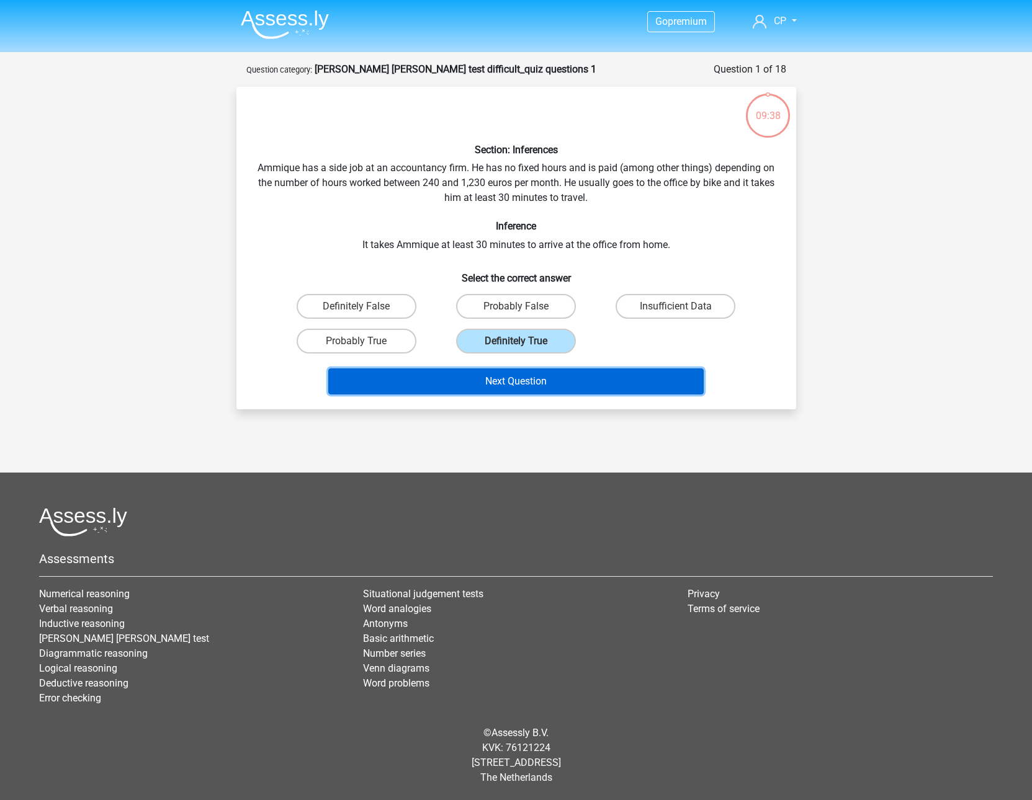
click at [509, 377] on button "Next Question" at bounding box center [515, 381] width 375 height 26
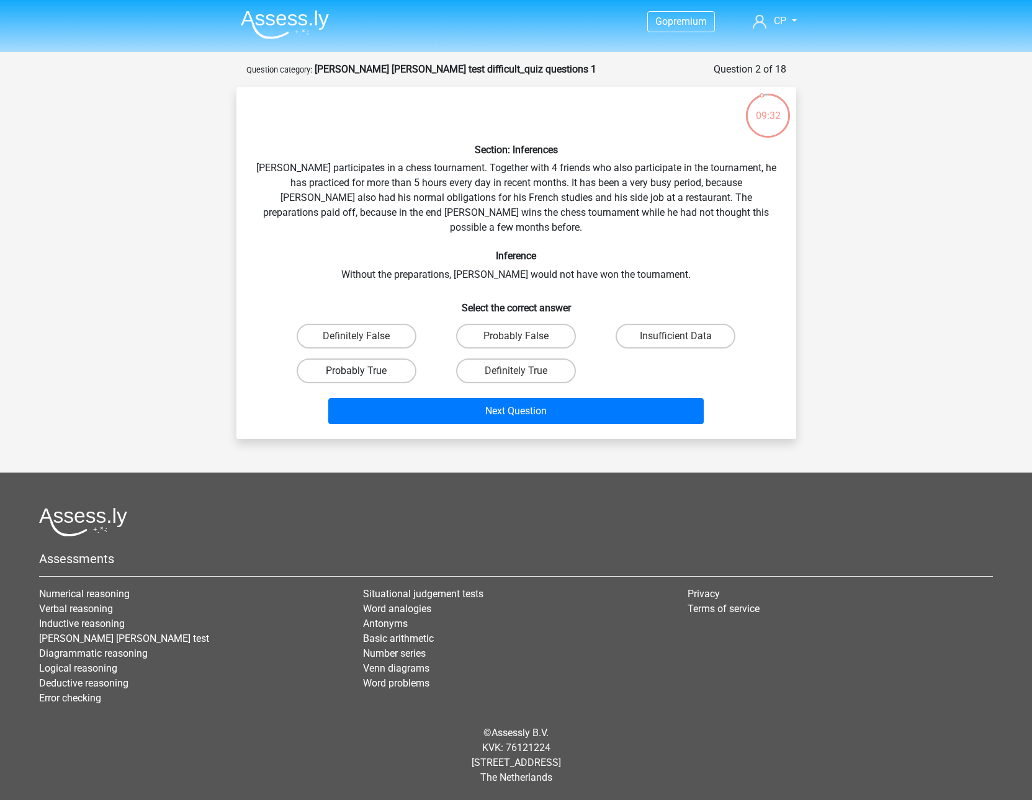
click at [390, 362] on label "Probably True" at bounding box center [357, 371] width 120 height 25
click at [364, 371] on input "Probably True" at bounding box center [360, 375] width 8 height 8
radio input "true"
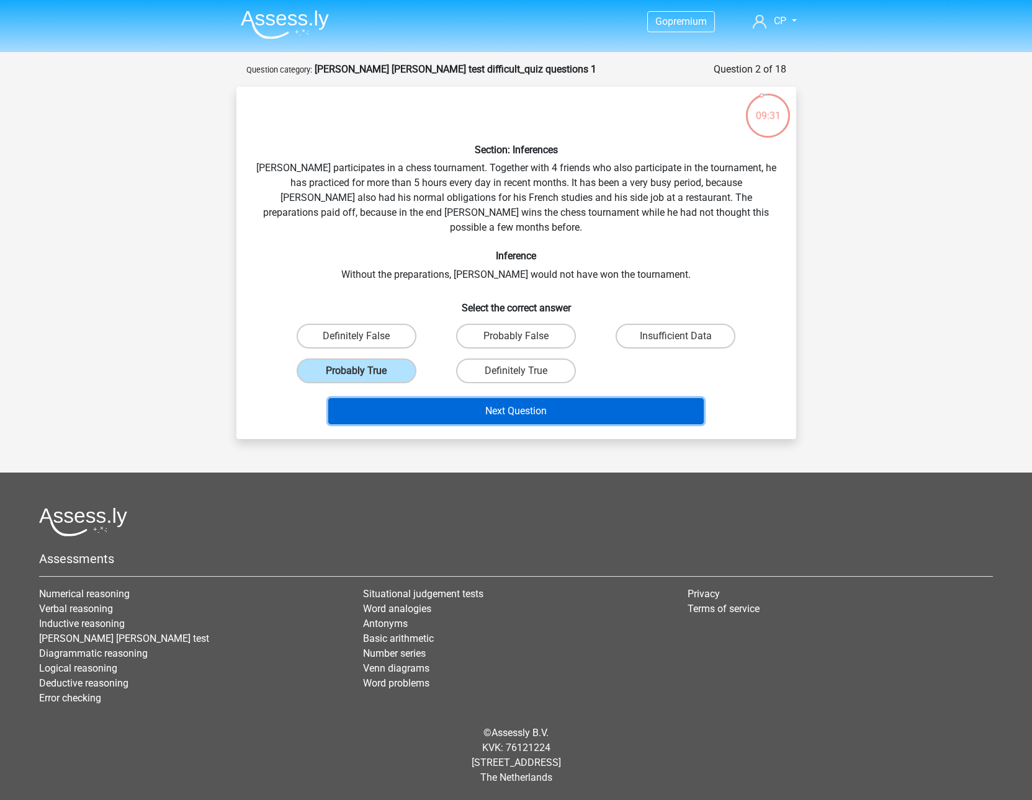
click at [444, 398] on button "Next Question" at bounding box center [515, 411] width 375 height 26
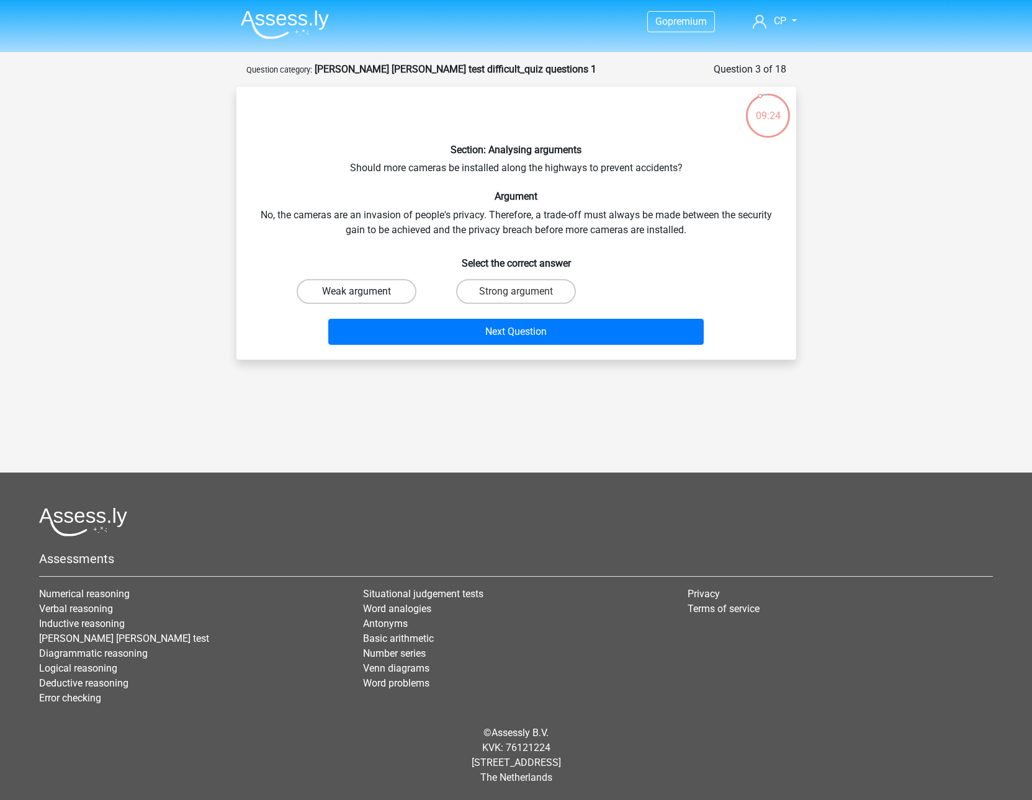
click at [405, 288] on label "Weak argument" at bounding box center [357, 291] width 120 height 25
click at [364, 292] on input "Weak argument" at bounding box center [360, 296] width 8 height 8
radio input "true"
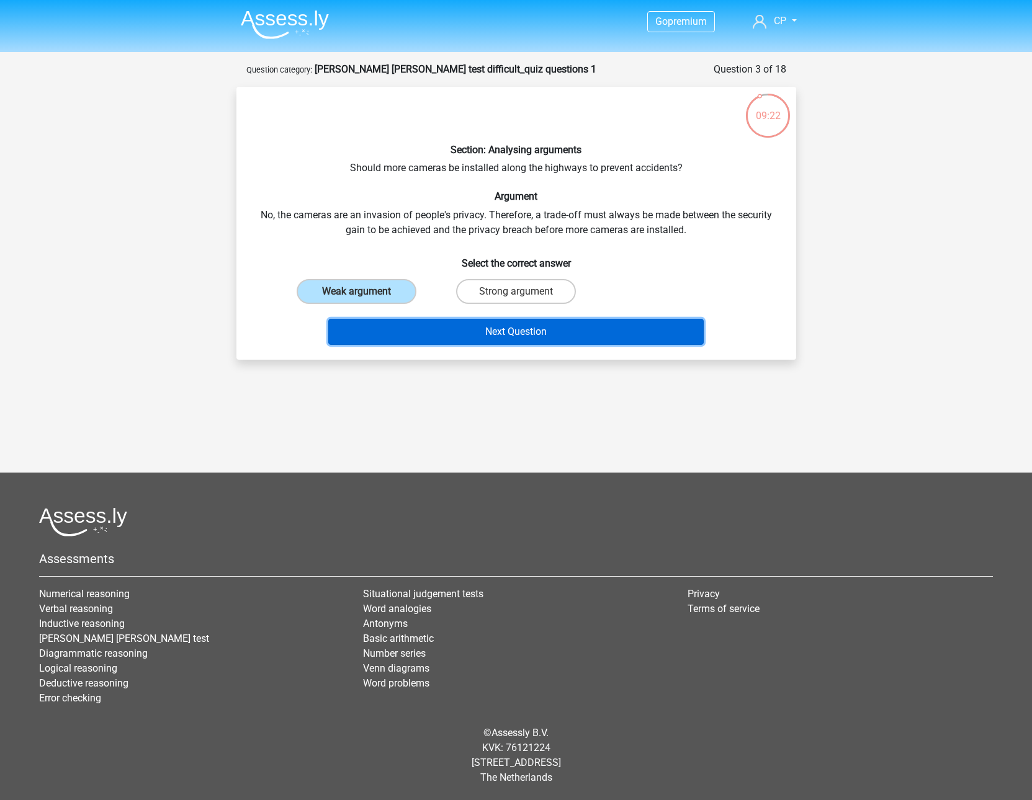
click at [497, 325] on button "Next Question" at bounding box center [515, 332] width 375 height 26
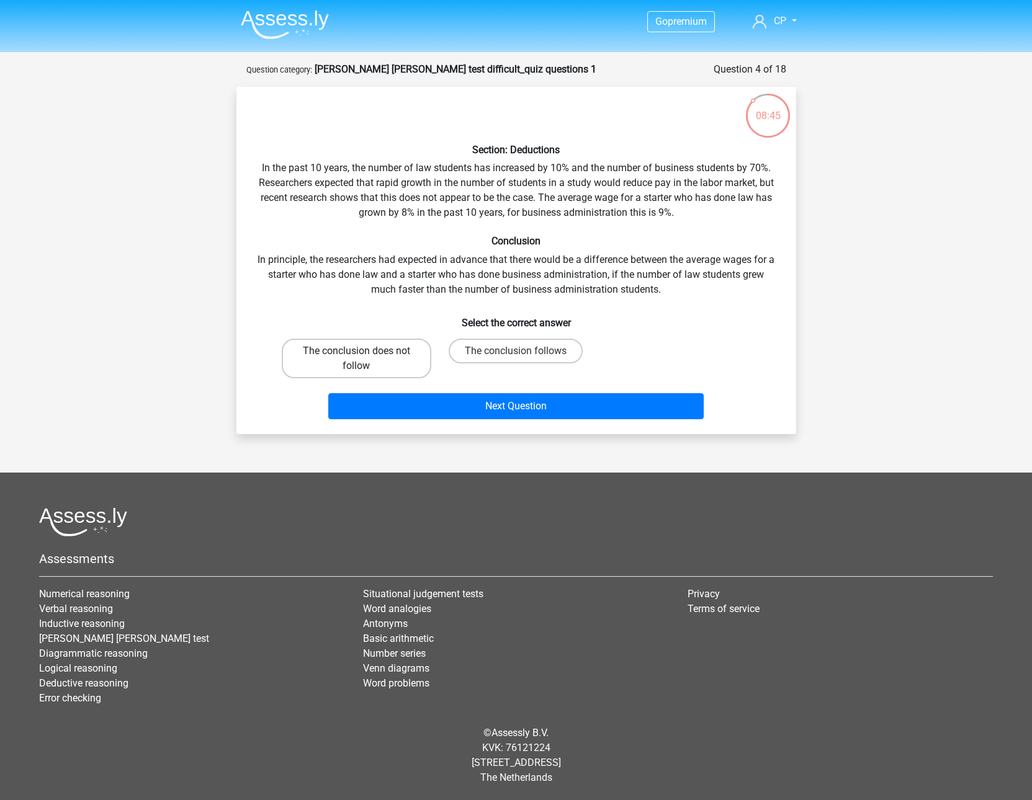
click at [411, 352] on label "The conclusion does not follow" at bounding box center [356, 359] width 149 height 40
click at [364, 352] on input "The conclusion does not follow" at bounding box center [360, 355] width 8 height 8
radio input "true"
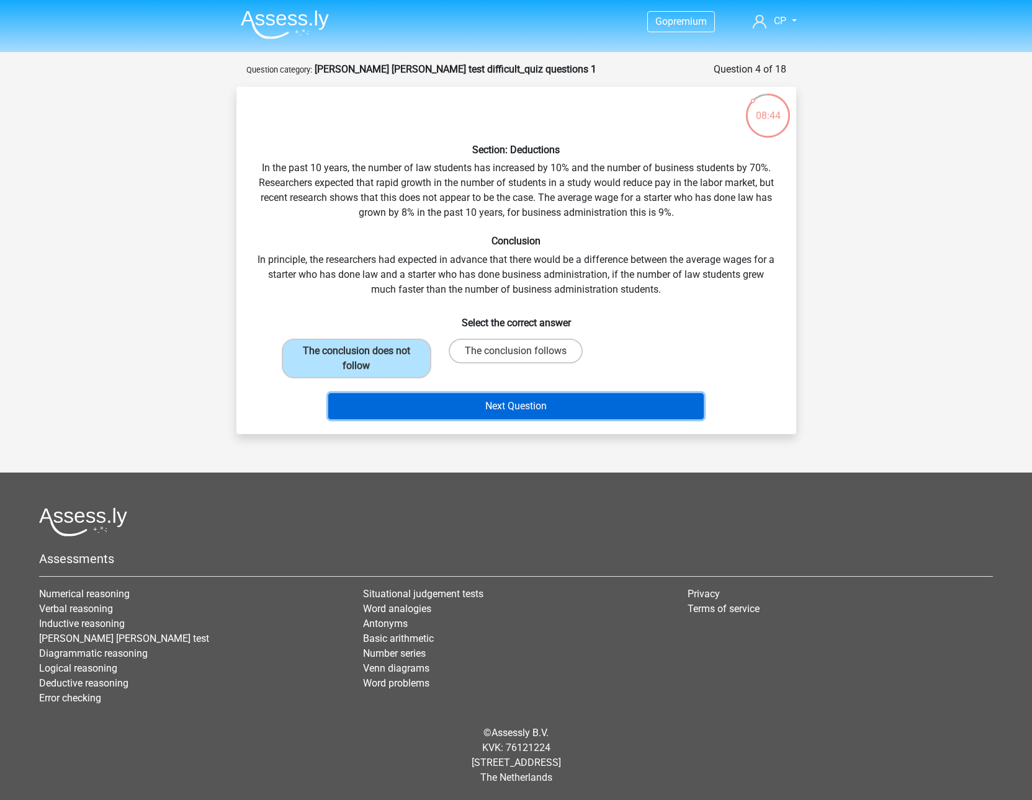
click at [447, 408] on button "Next Question" at bounding box center [515, 406] width 375 height 26
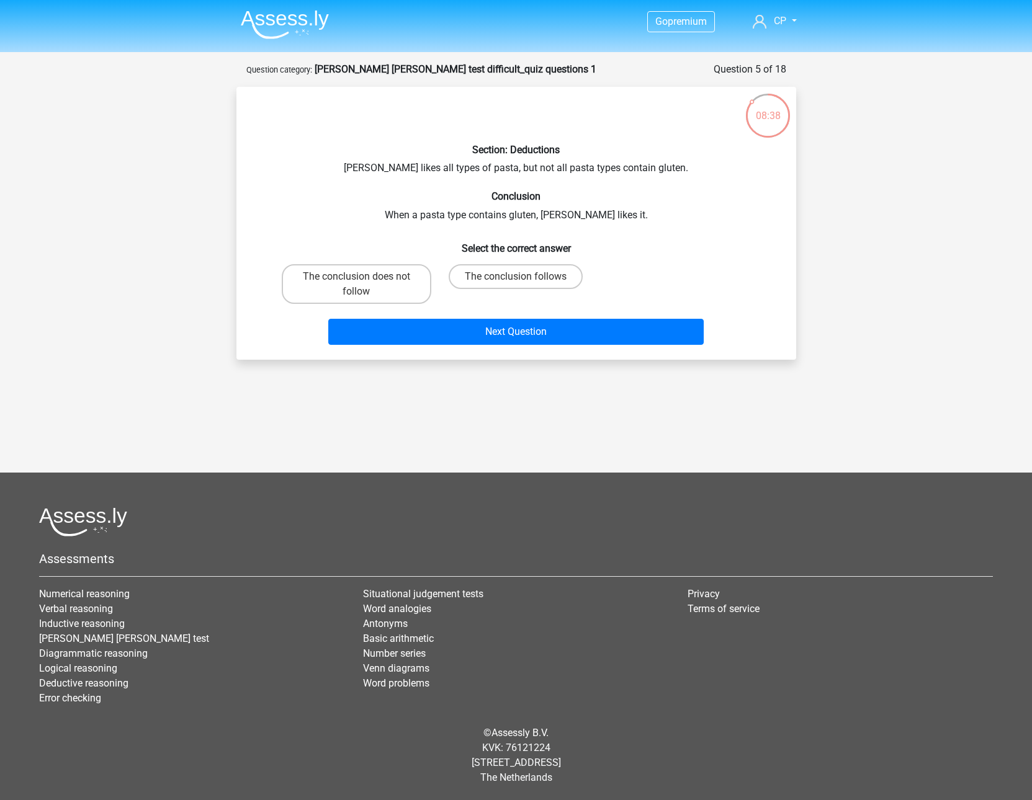
drag, startPoint x: 427, startPoint y: 277, endPoint x: 434, endPoint y: 280, distance: 6.7
click at [427, 279] on label "The conclusion does not follow" at bounding box center [356, 284] width 149 height 40
click at [364, 279] on input "The conclusion does not follow" at bounding box center [360, 281] width 8 height 8
radio input "true"
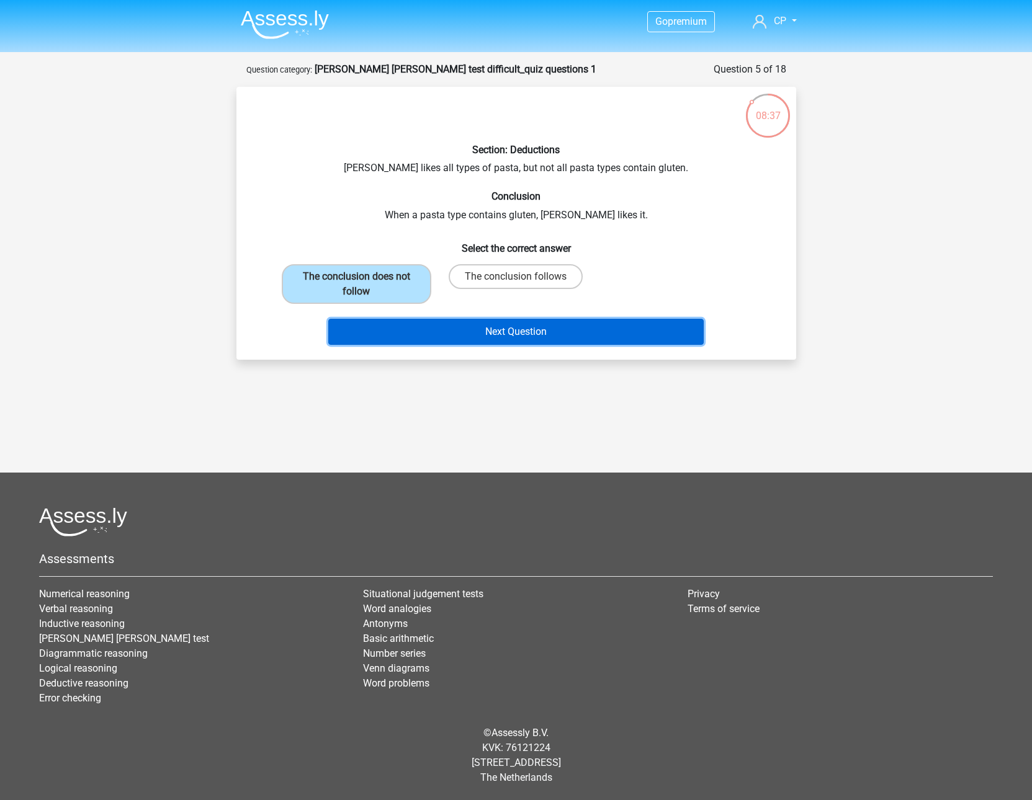
click at [452, 319] on button "Next Question" at bounding box center [515, 332] width 375 height 26
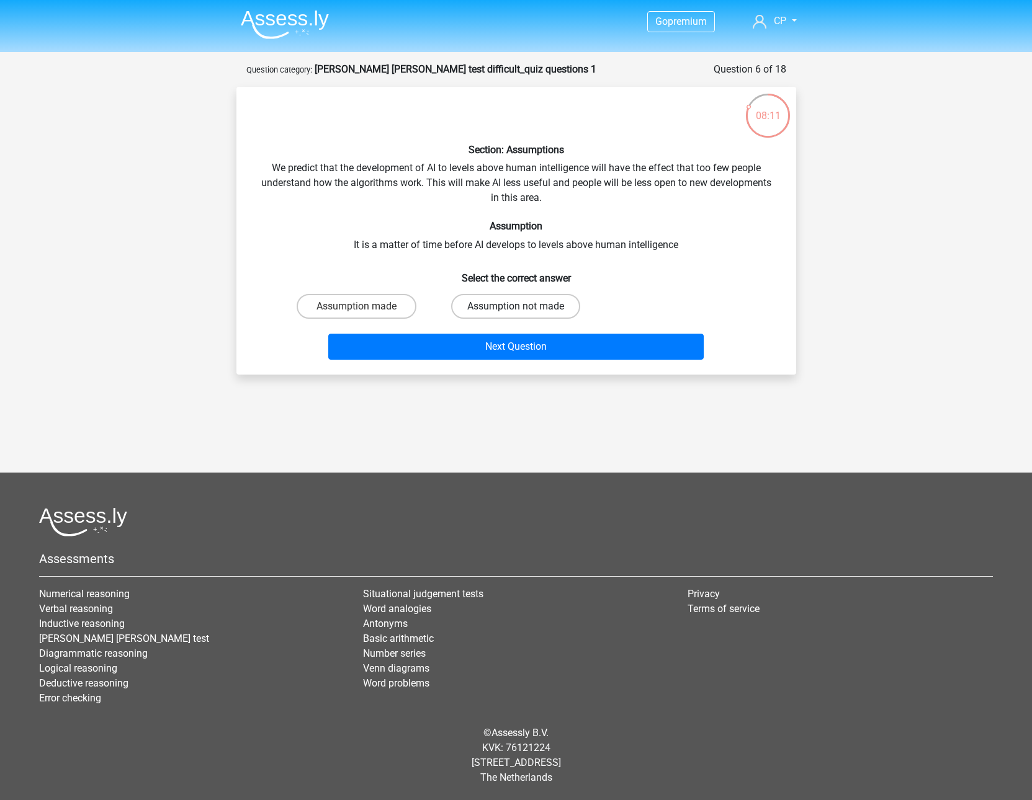
click at [486, 299] on label "Assumption not made" at bounding box center [515, 306] width 129 height 25
click at [515, 306] on input "Assumption not made" at bounding box center [519, 310] width 8 height 8
radio input "true"
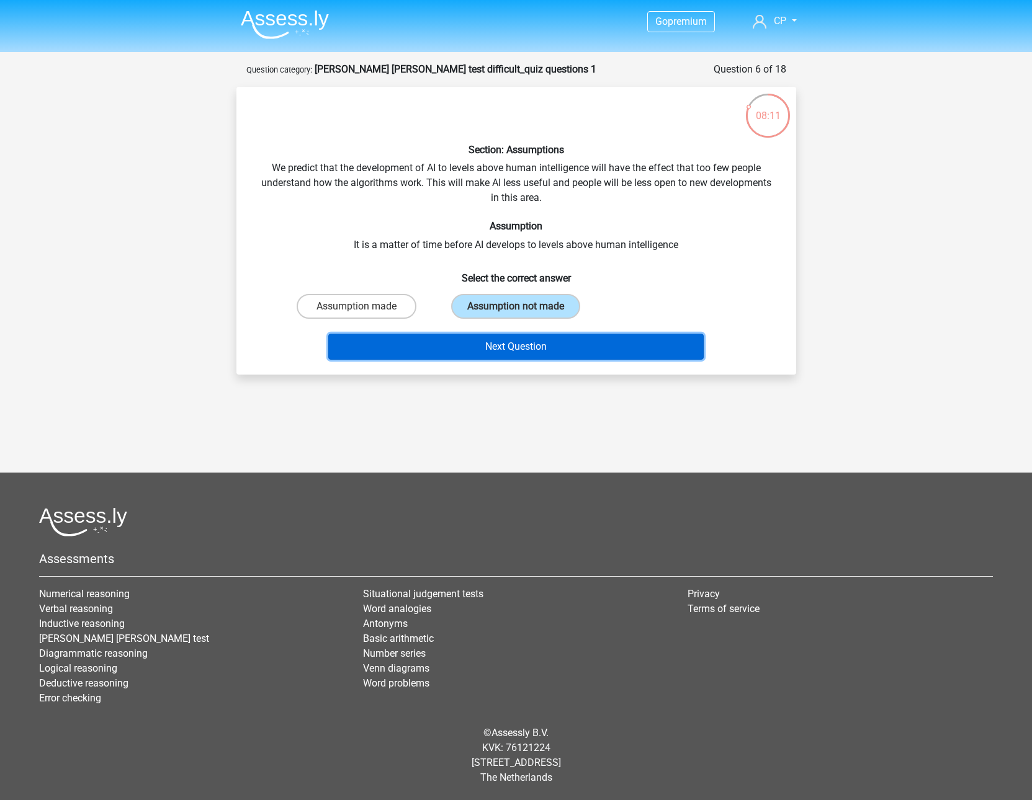
click at [510, 346] on button "Next Question" at bounding box center [515, 347] width 375 height 26
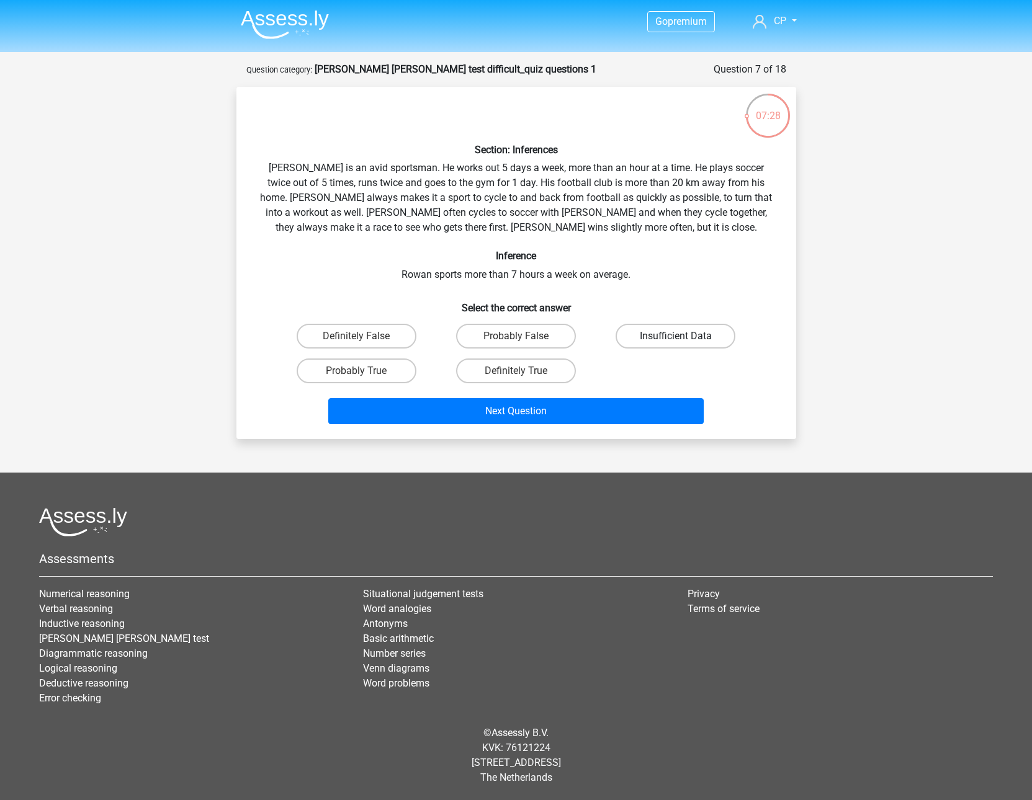
click at [656, 343] on label "Insufficient Data" at bounding box center [675, 336] width 120 height 25
click at [676, 343] on input "Insufficient Data" at bounding box center [680, 340] width 8 height 8
radio input "true"
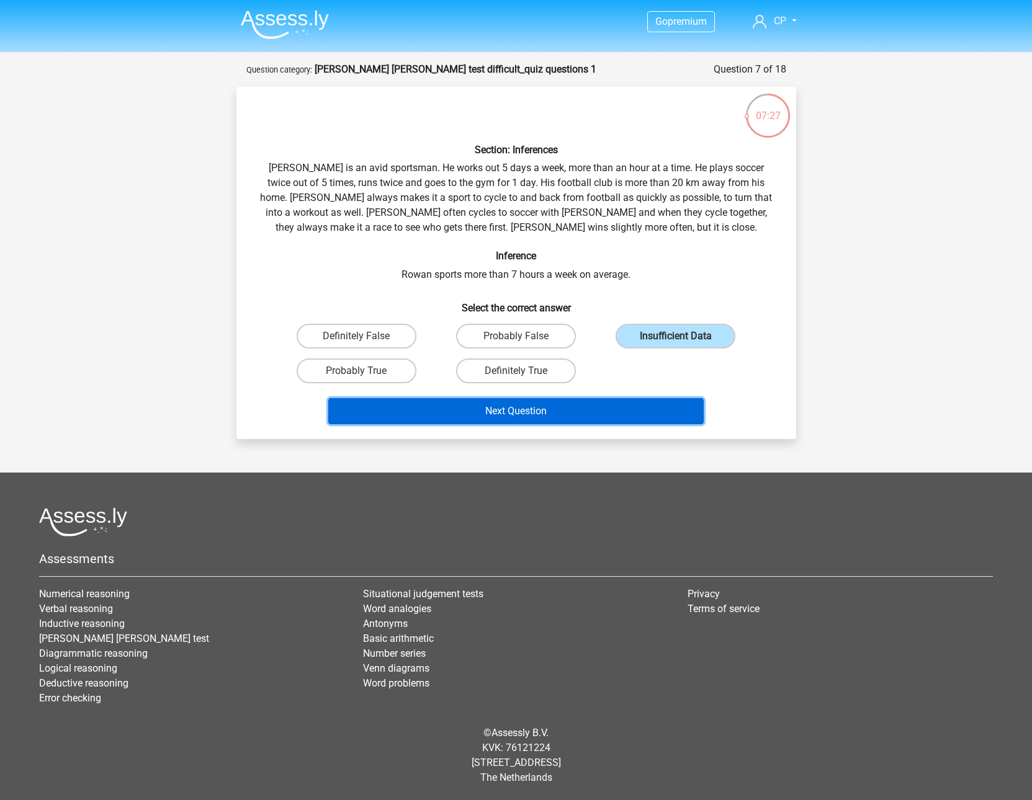
click at [646, 399] on button "Next Question" at bounding box center [515, 411] width 375 height 26
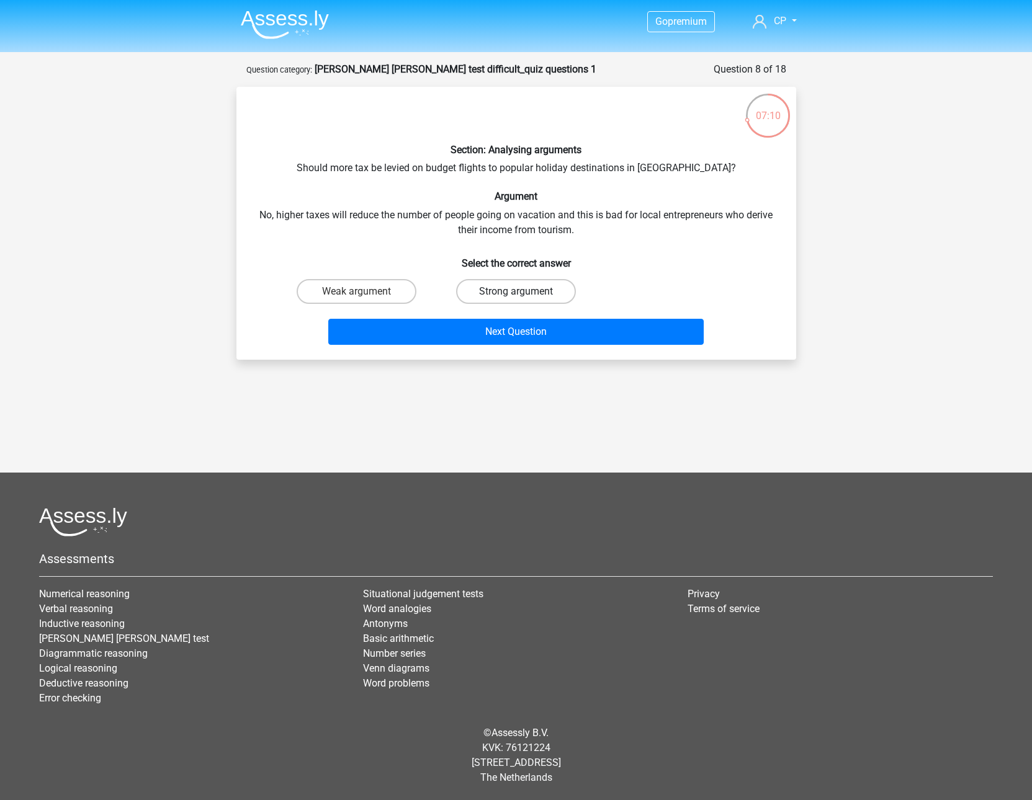
click at [486, 285] on label "Strong argument" at bounding box center [516, 291] width 120 height 25
click at [515, 292] on input "Strong argument" at bounding box center [519, 296] width 8 height 8
radio input "true"
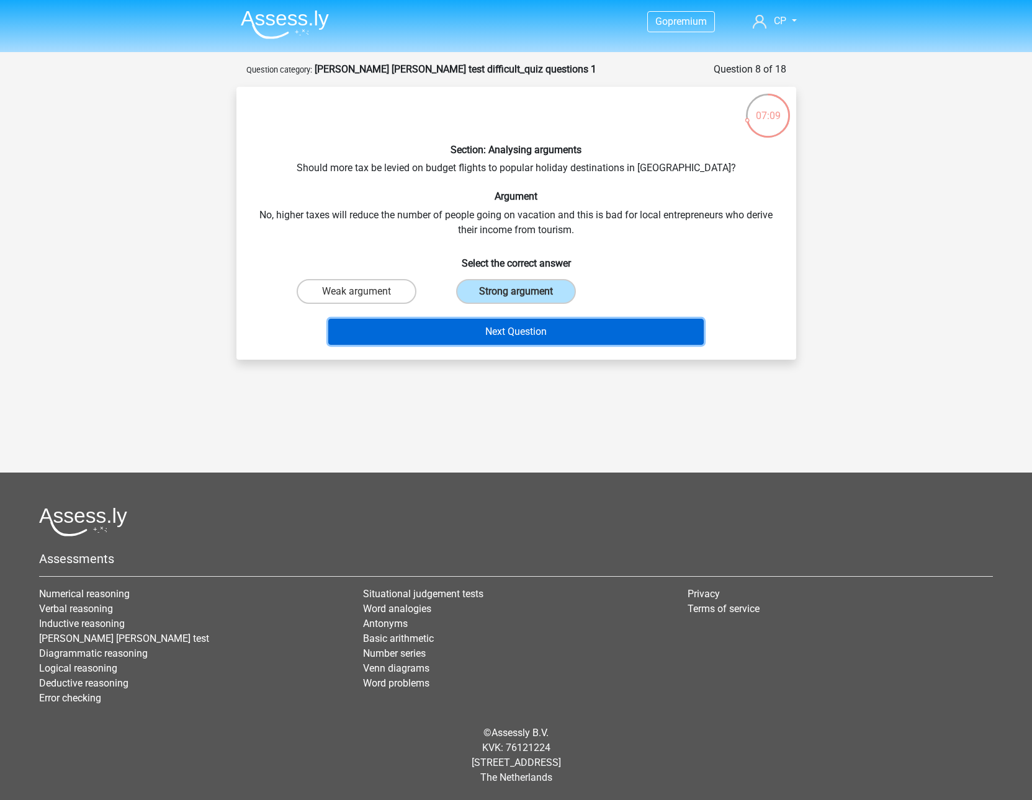
click at [503, 324] on button "Next Question" at bounding box center [515, 332] width 375 height 26
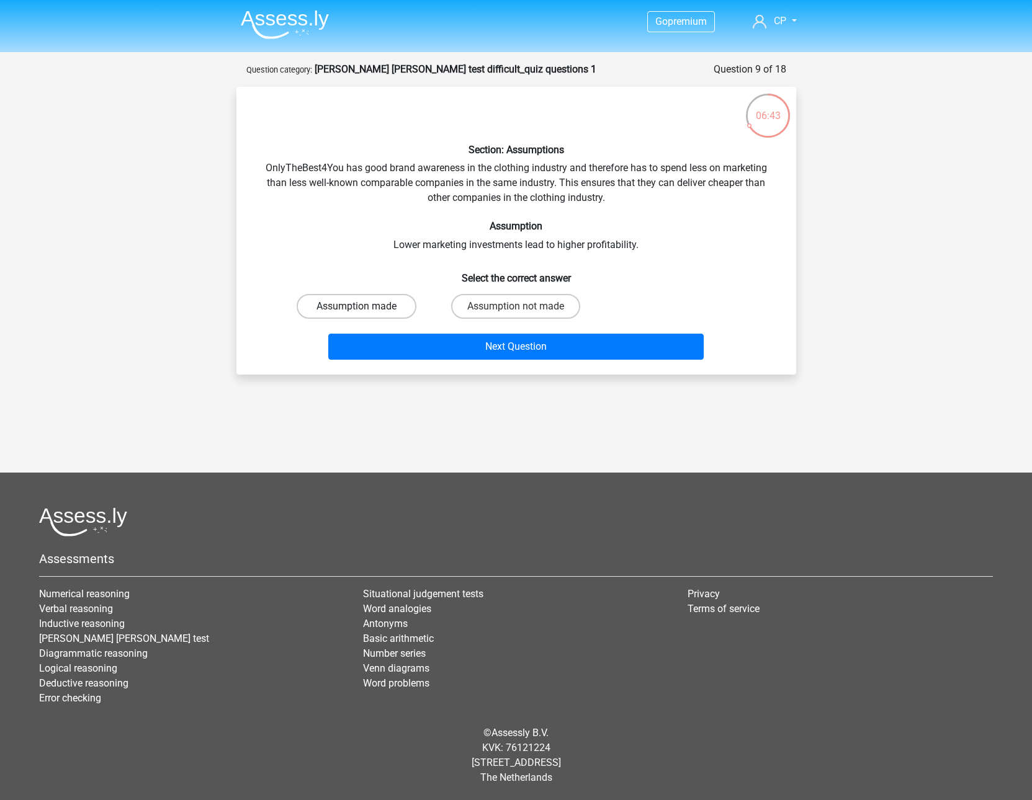
click at [397, 302] on label "Assumption made" at bounding box center [357, 306] width 120 height 25
click at [364, 306] on input "Assumption made" at bounding box center [360, 310] width 8 height 8
radio input "true"
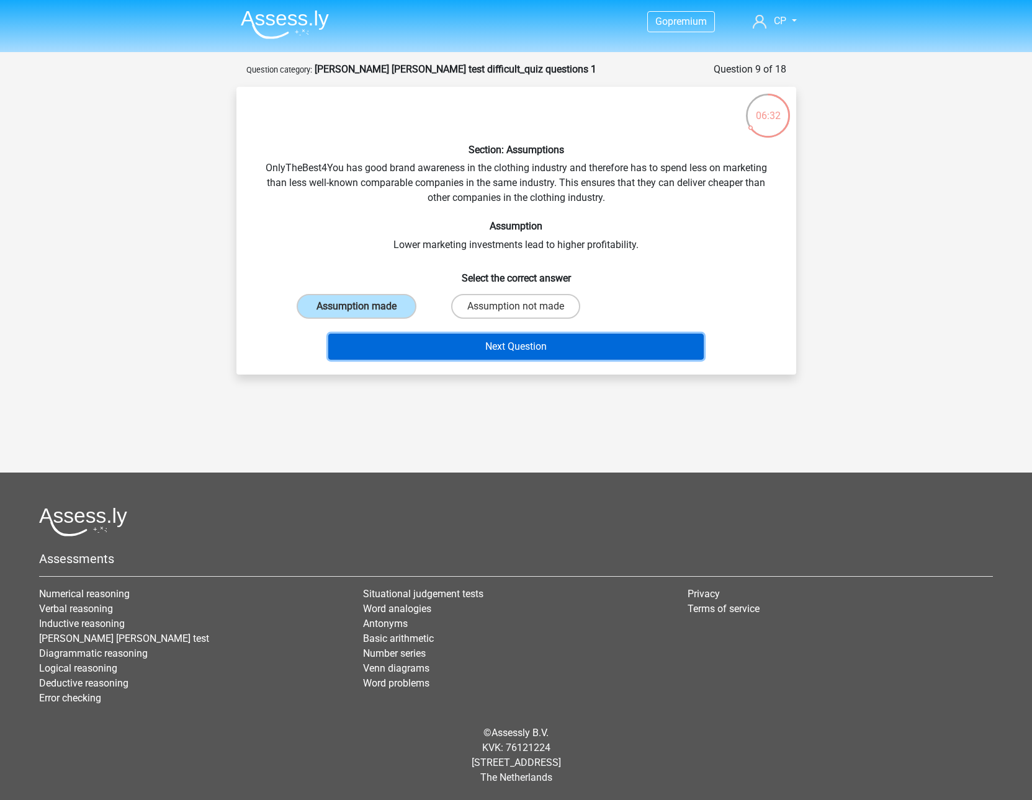
click at [552, 338] on button "Next Question" at bounding box center [515, 347] width 375 height 26
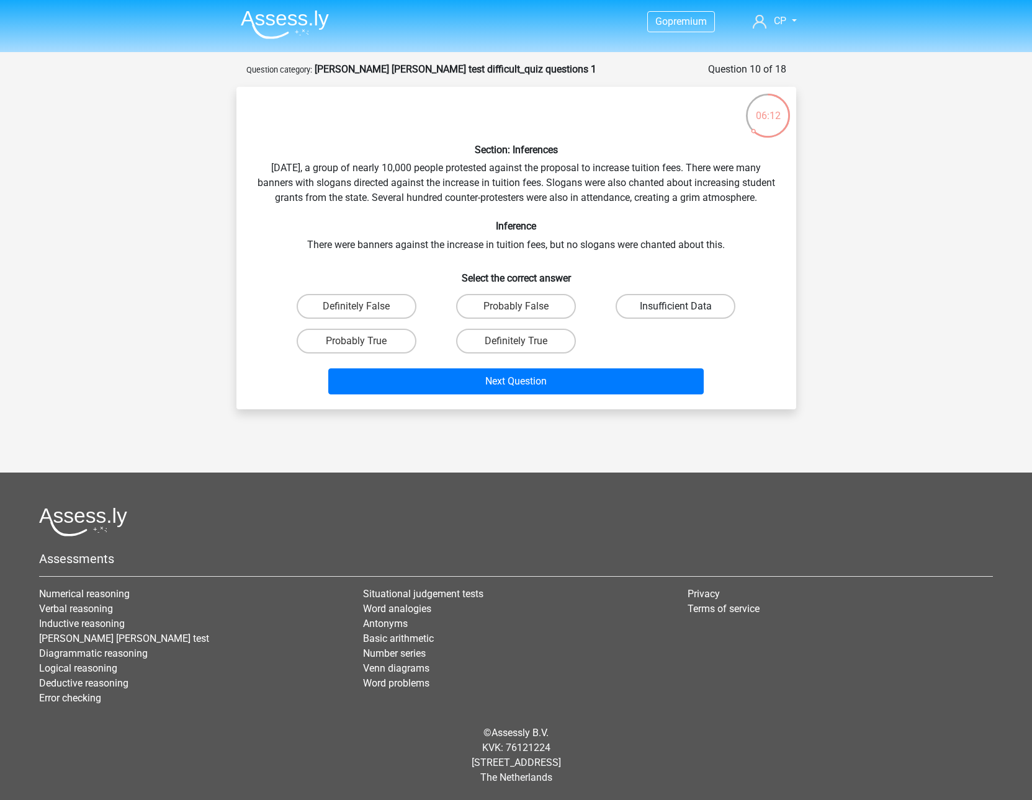
click at [633, 313] on label "Insufficient Data" at bounding box center [675, 306] width 120 height 25
click at [676, 313] on input "Insufficient Data" at bounding box center [680, 310] width 8 height 8
radio input "true"
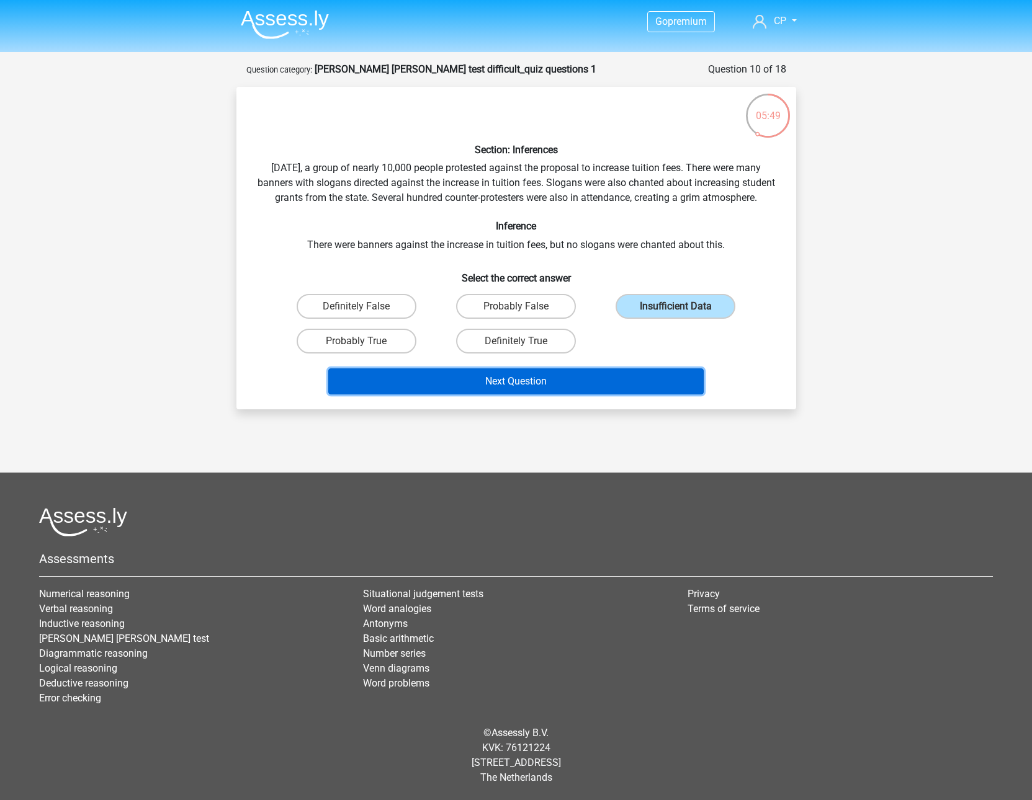
click at [429, 390] on button "Next Question" at bounding box center [515, 381] width 375 height 26
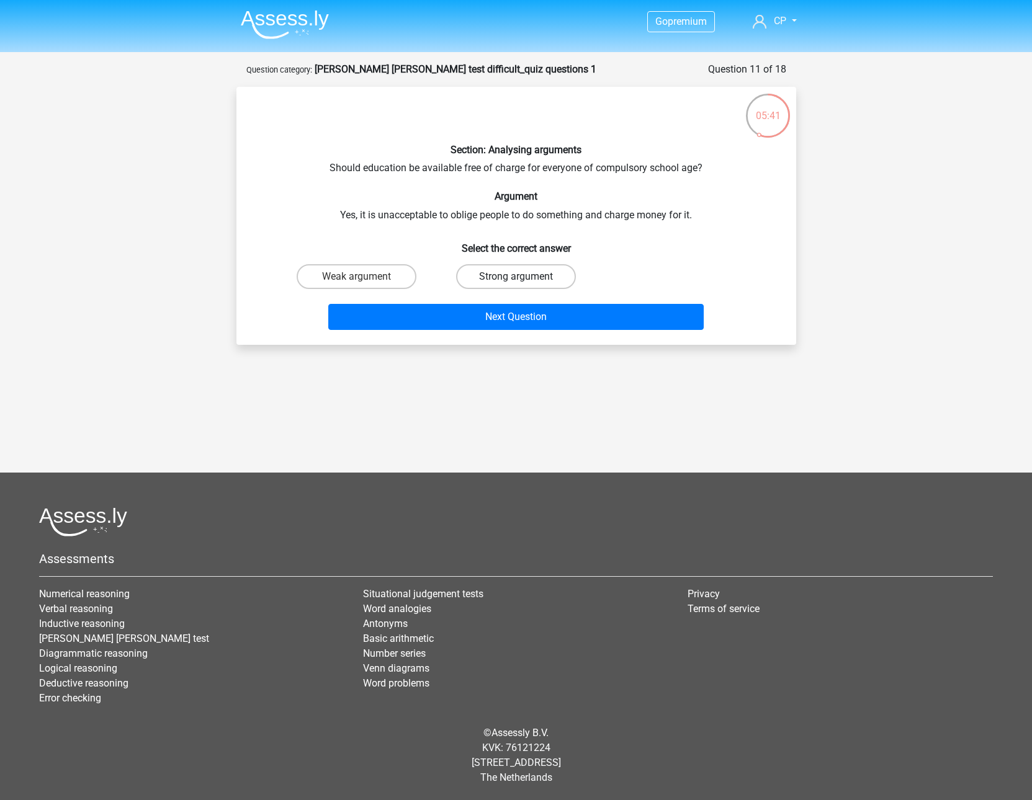
click at [478, 270] on label "Strong argument" at bounding box center [516, 276] width 120 height 25
click at [515, 277] on input "Strong argument" at bounding box center [519, 281] width 8 height 8
radio input "true"
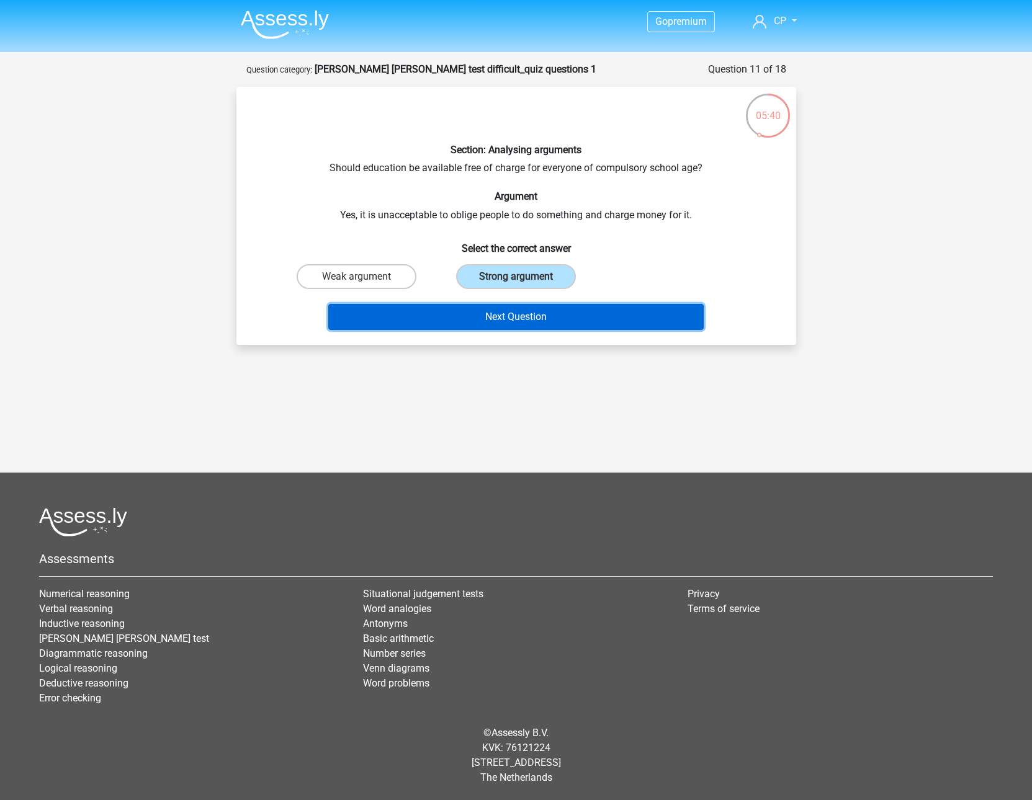
click at [485, 316] on button "Next Question" at bounding box center [515, 317] width 375 height 26
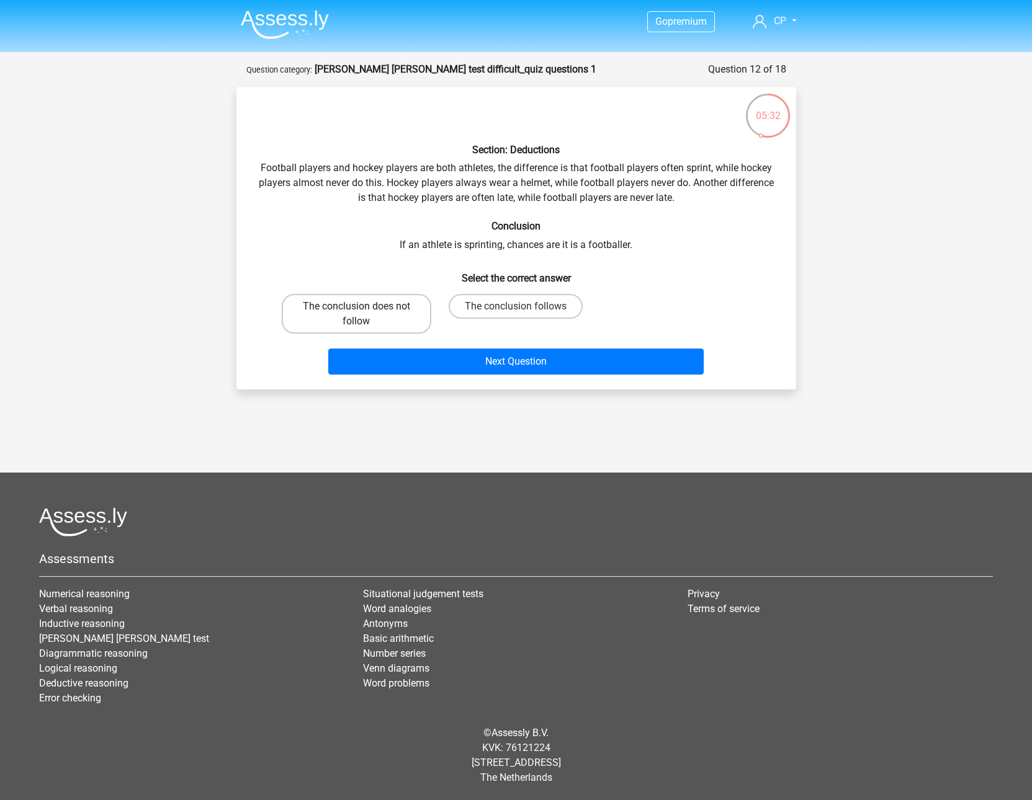
click at [406, 306] on label "The conclusion does not follow" at bounding box center [356, 314] width 149 height 40
click at [364, 306] on input "The conclusion does not follow" at bounding box center [360, 310] width 8 height 8
radio input "true"
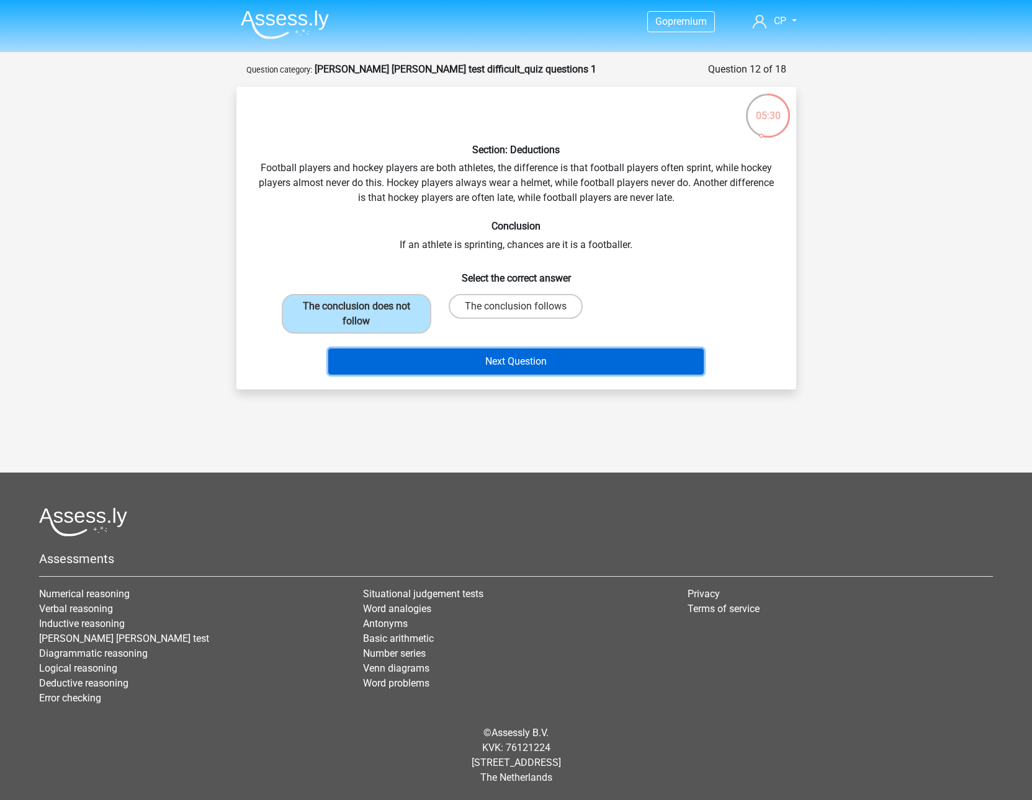
click at [426, 354] on button "Next Question" at bounding box center [515, 362] width 375 height 26
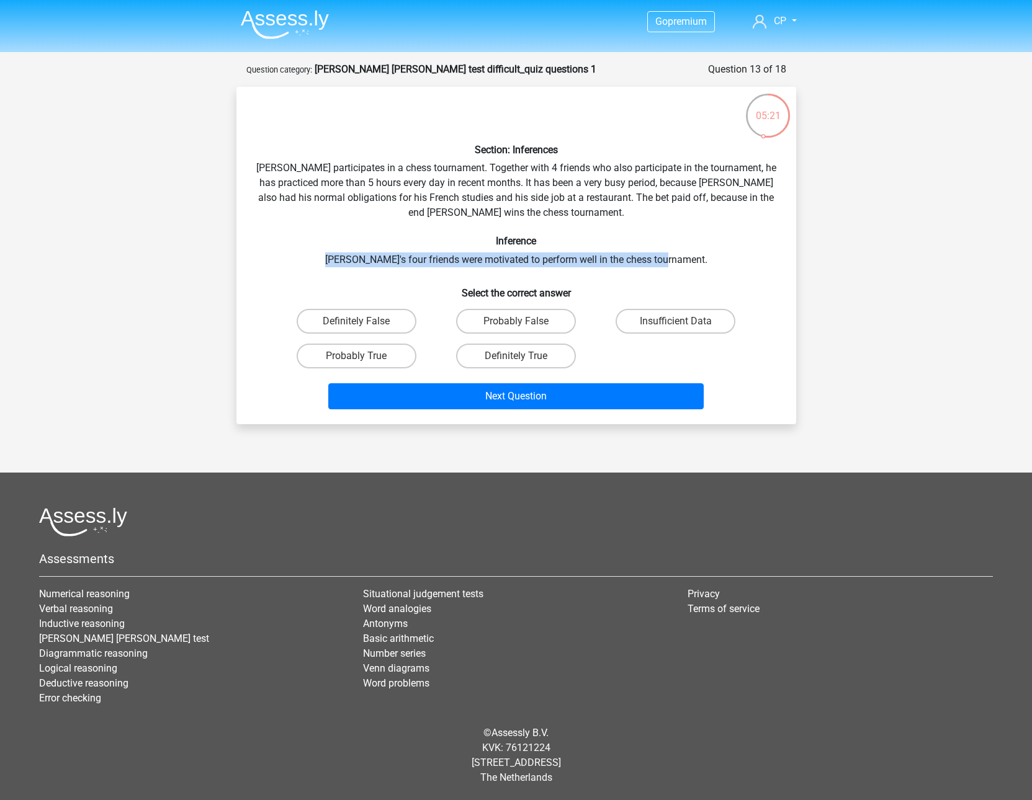
drag, startPoint x: 347, startPoint y: 257, endPoint x: 693, endPoint y: 261, distance: 345.5
click at [693, 261] on div "Section: Inferences Pablo participates in a chess tournament. Together with 4 f…" at bounding box center [516, 256] width 550 height 318
click at [393, 355] on label "Probably True" at bounding box center [357, 356] width 120 height 25
click at [364, 356] on input "Probably True" at bounding box center [360, 360] width 8 height 8
radio input "true"
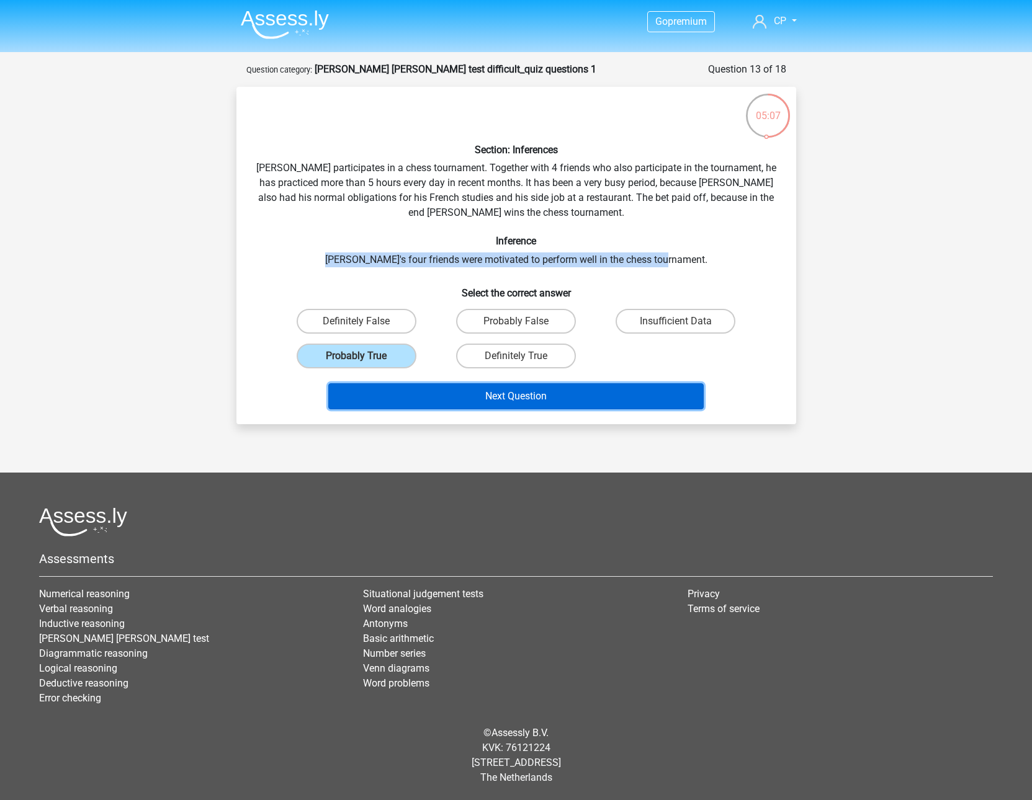
click at [450, 400] on button "Next Question" at bounding box center [515, 396] width 375 height 26
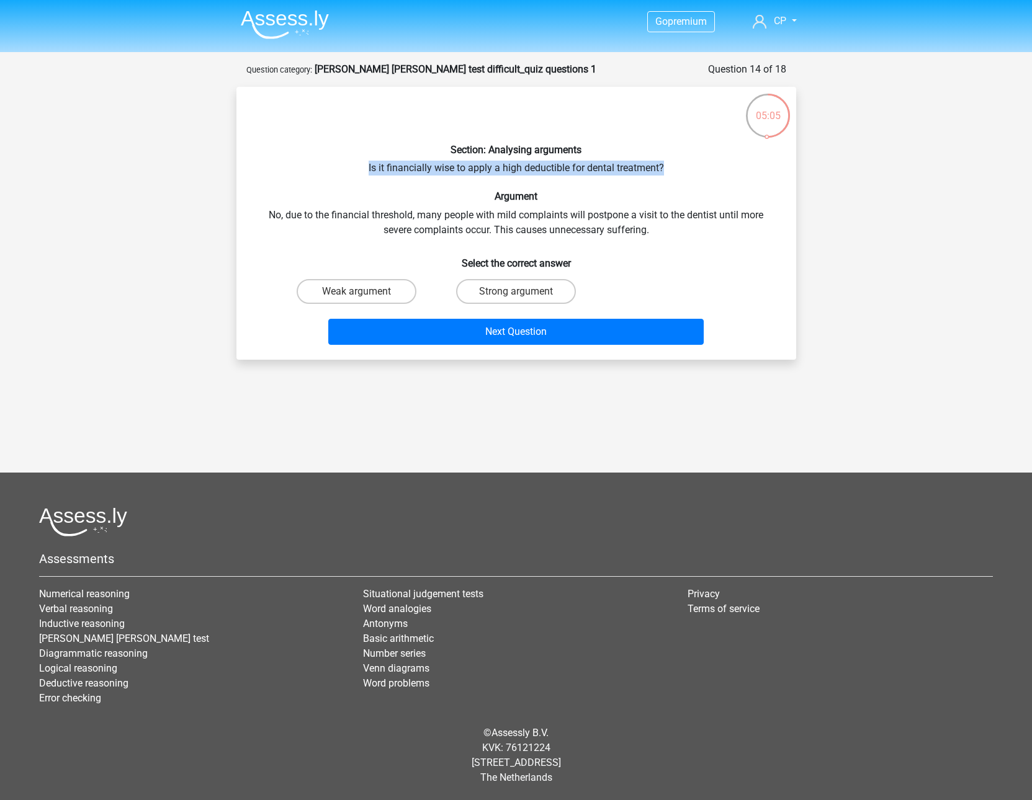
drag, startPoint x: 358, startPoint y: 169, endPoint x: 691, endPoint y: 169, distance: 333.1
click at [691, 169] on div "Section: Analysing arguments Is it financially wise to apply a high deductible …" at bounding box center [516, 223] width 550 height 253
click at [684, 175] on div "Section: Analysing arguments Is it financially wise to apply a high deductible …" at bounding box center [516, 223] width 550 height 253
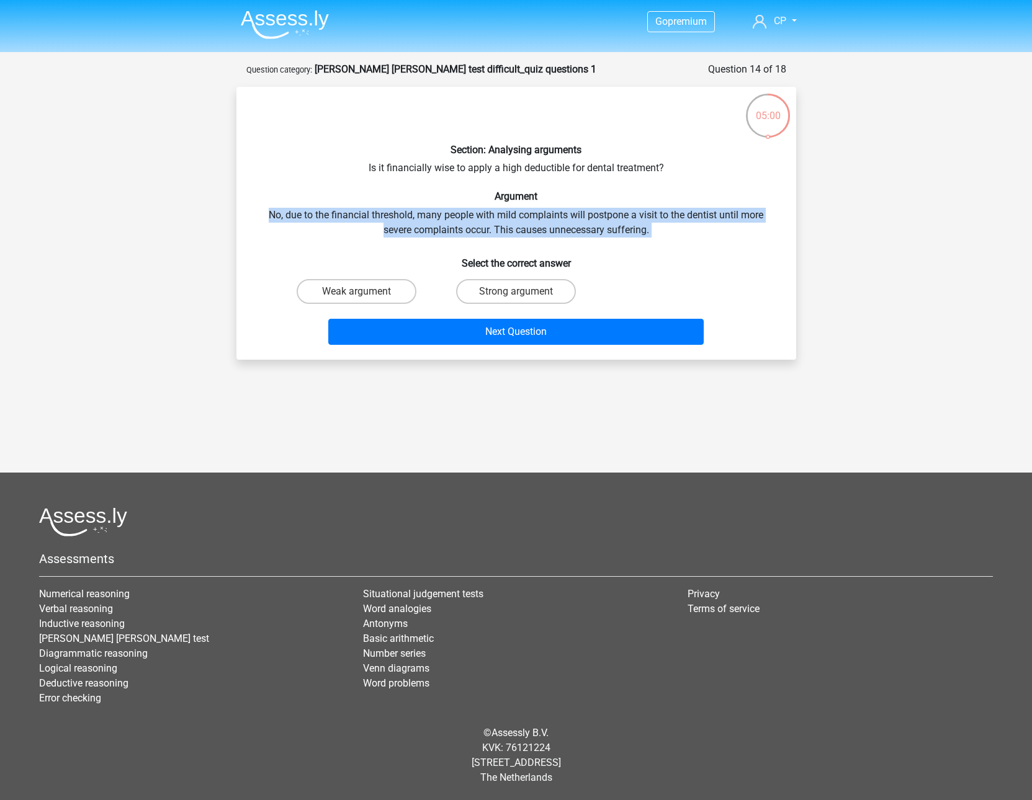
drag, startPoint x: 267, startPoint y: 216, endPoint x: 663, endPoint y: 247, distance: 396.4
click at [663, 247] on div "Section: Analysing arguments Is it financially wise to apply a high deductible …" at bounding box center [516, 223] width 550 height 253
click at [663, 248] on h6 "Select the correct answer" at bounding box center [516, 259] width 520 height 22
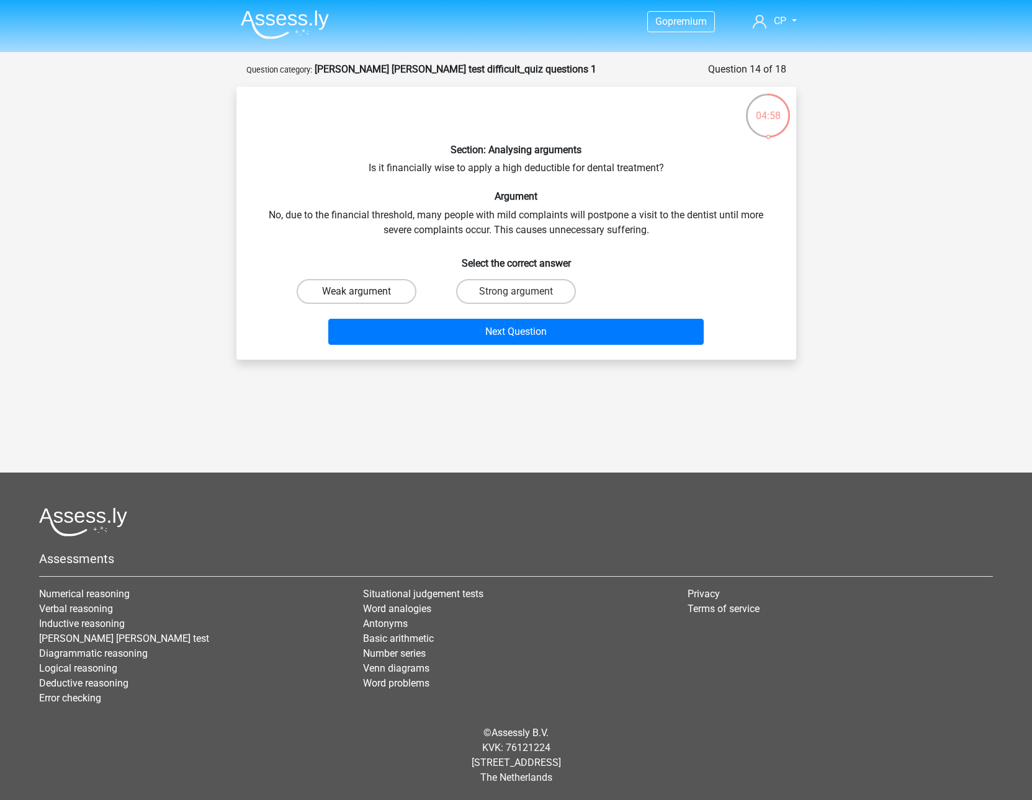
click at [411, 291] on label "Weak argument" at bounding box center [357, 291] width 120 height 25
click at [364, 292] on input "Weak argument" at bounding box center [360, 296] width 8 height 8
radio input "true"
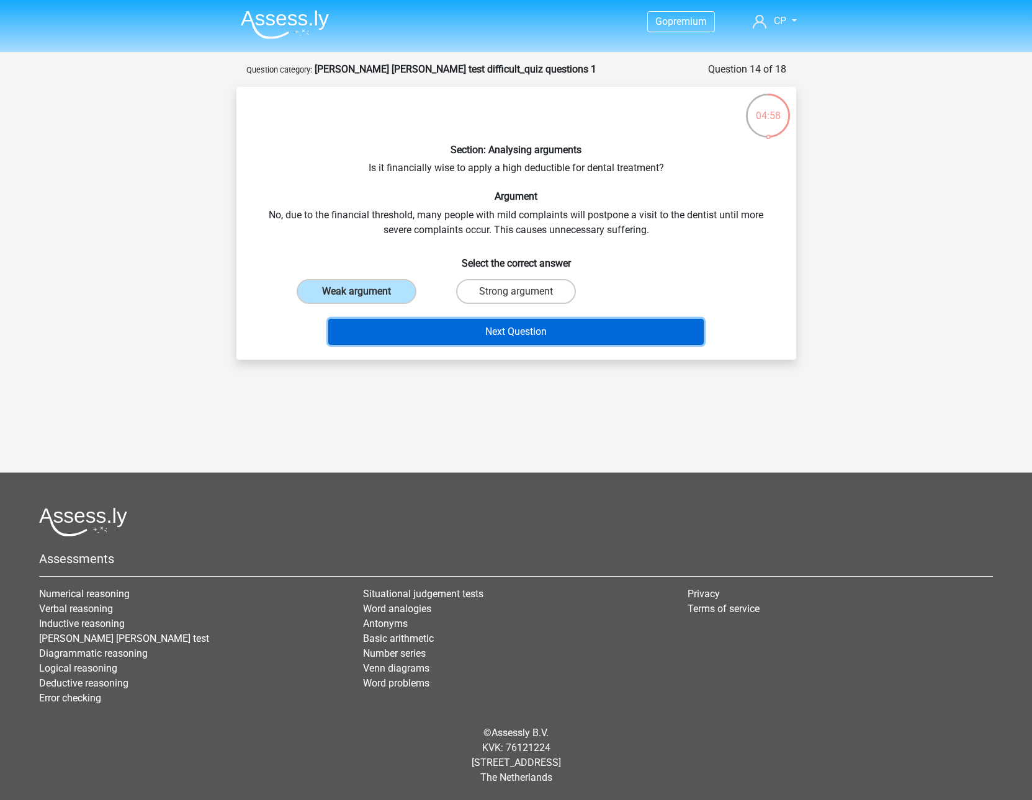
click at [462, 327] on button "Next Question" at bounding box center [515, 332] width 375 height 26
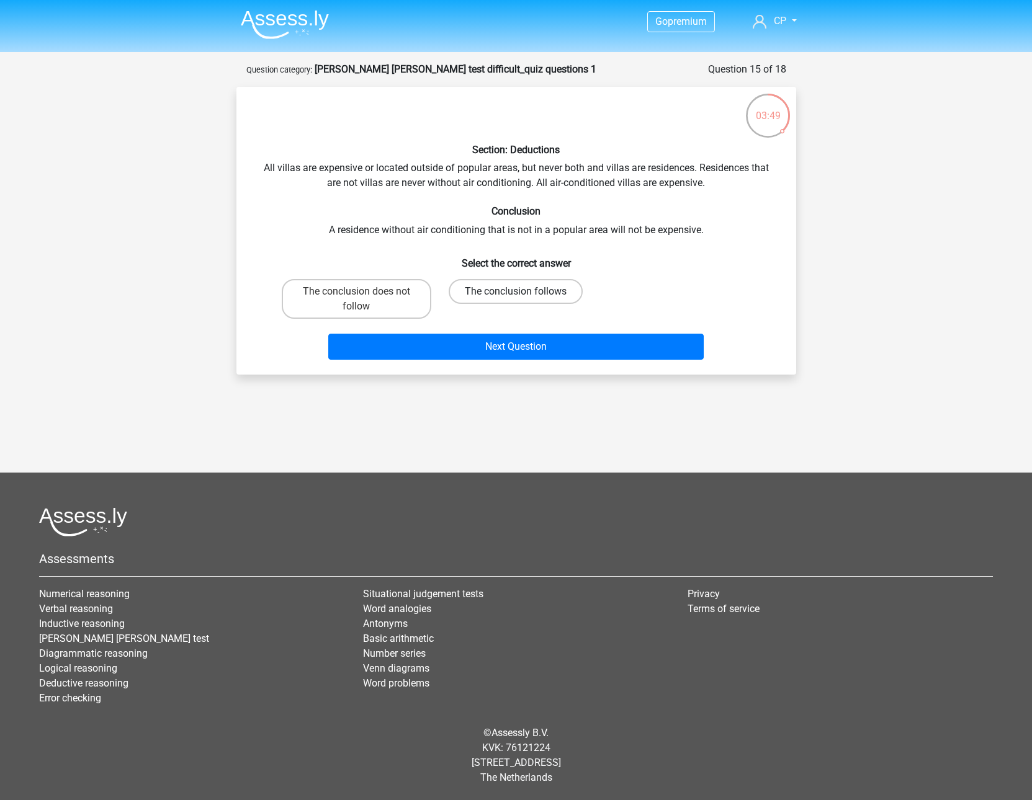
click at [471, 287] on label "The conclusion follows" at bounding box center [515, 291] width 134 height 25
click at [515, 292] on input "The conclusion follows" at bounding box center [519, 296] width 8 height 8
radio input "true"
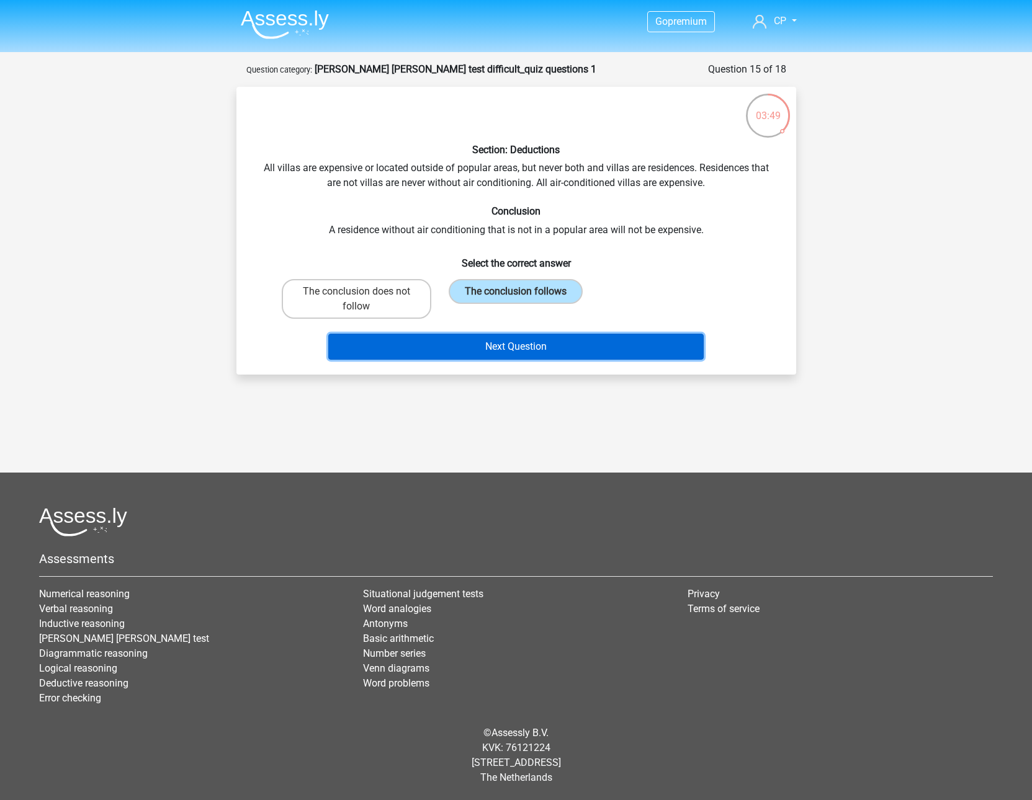
click at [484, 347] on button "Next Question" at bounding box center [515, 347] width 375 height 26
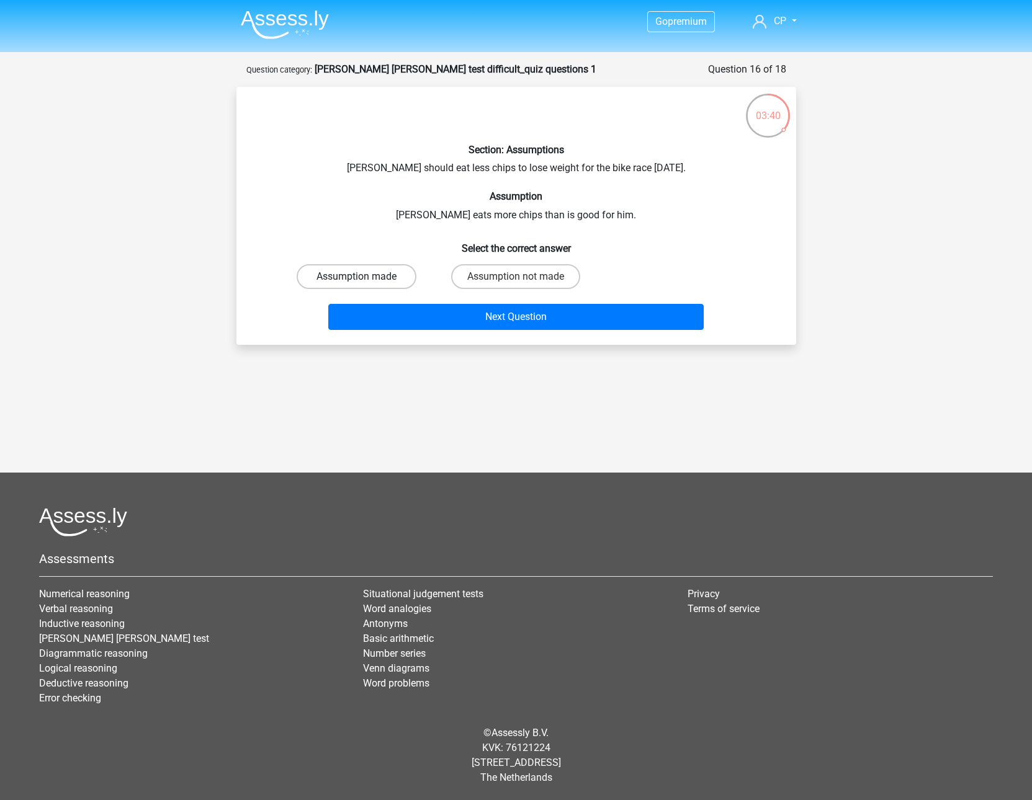
click at [404, 274] on label "Assumption made" at bounding box center [357, 276] width 120 height 25
click at [364, 277] on input "Assumption made" at bounding box center [360, 281] width 8 height 8
radio input "true"
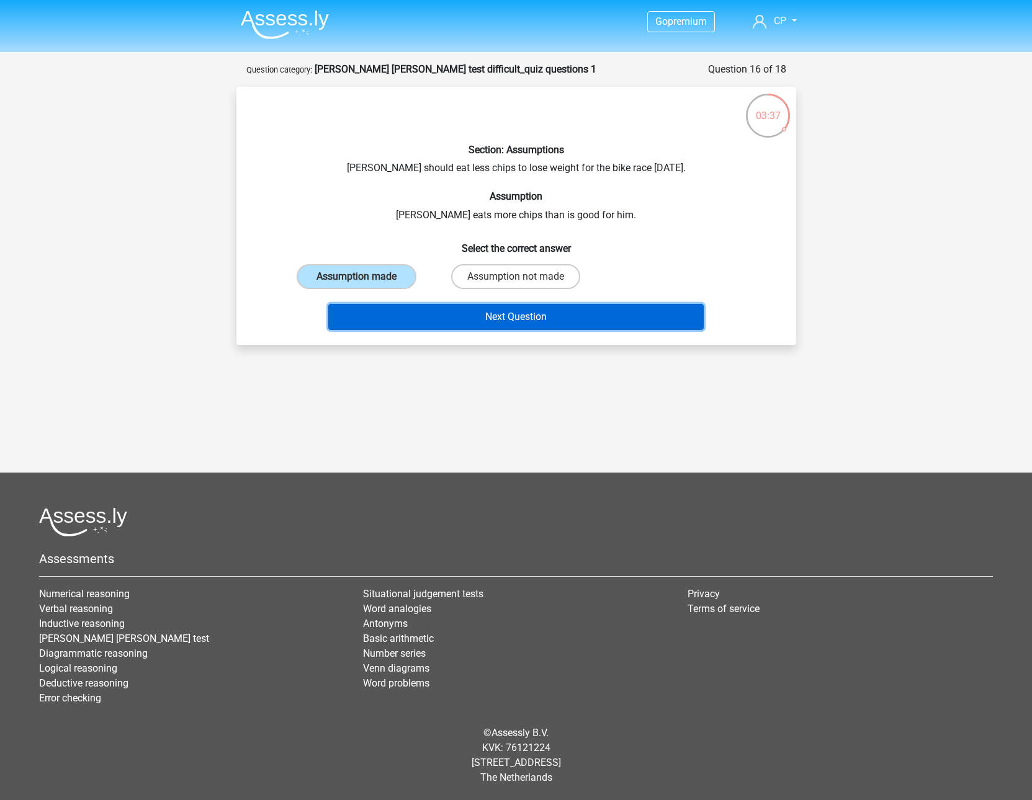
click at [448, 310] on button "Next Question" at bounding box center [515, 317] width 375 height 26
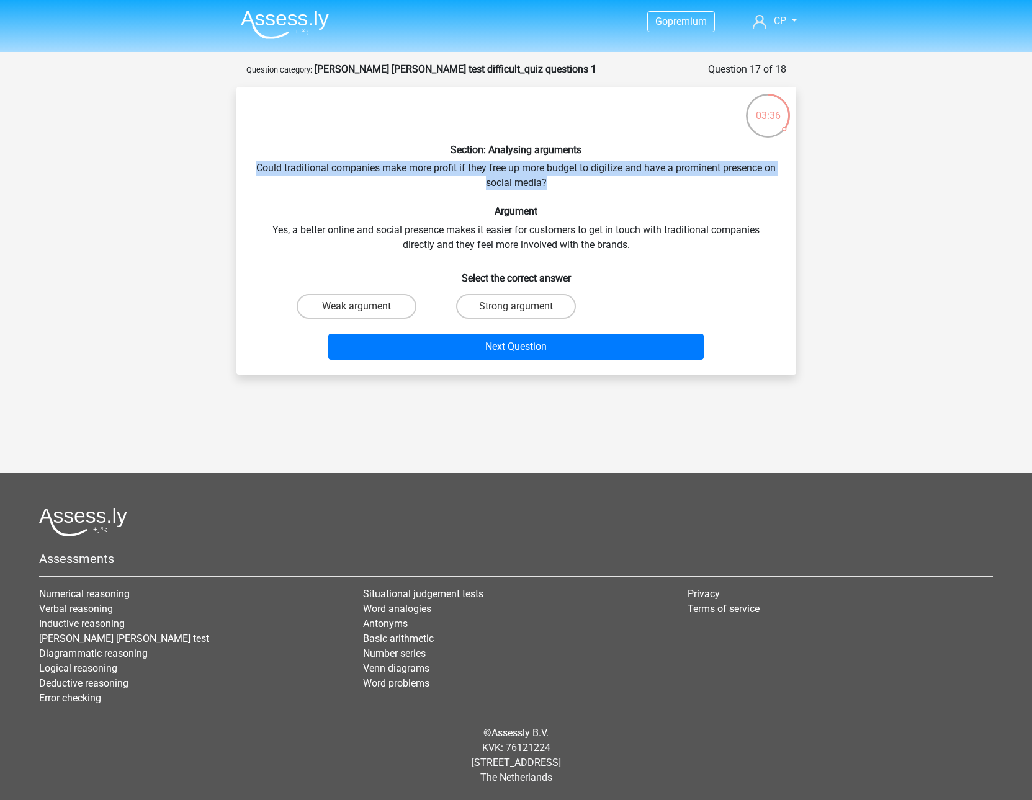
drag, startPoint x: 264, startPoint y: 169, endPoint x: 567, endPoint y: 190, distance: 304.1
click at [567, 190] on div "Section: Analysing arguments Could traditional companies make more profit if th…" at bounding box center [516, 231] width 550 height 268
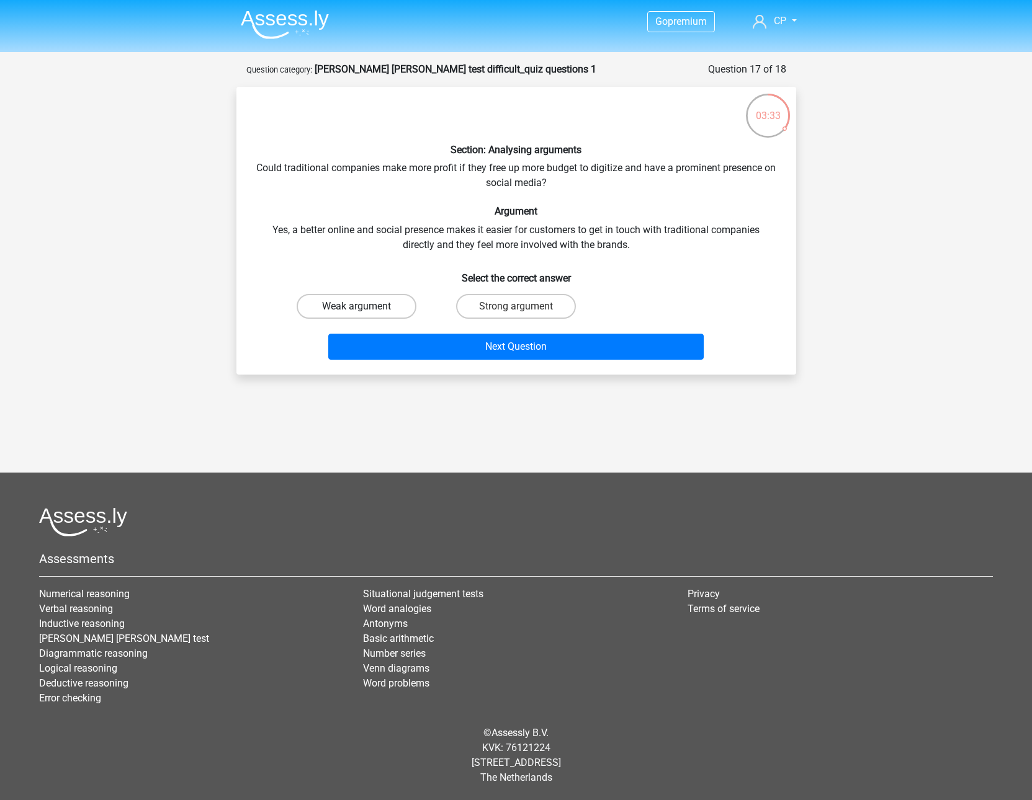
click at [404, 301] on label "Weak argument" at bounding box center [357, 306] width 120 height 25
click at [364, 306] on input "Weak argument" at bounding box center [360, 310] width 8 height 8
radio input "true"
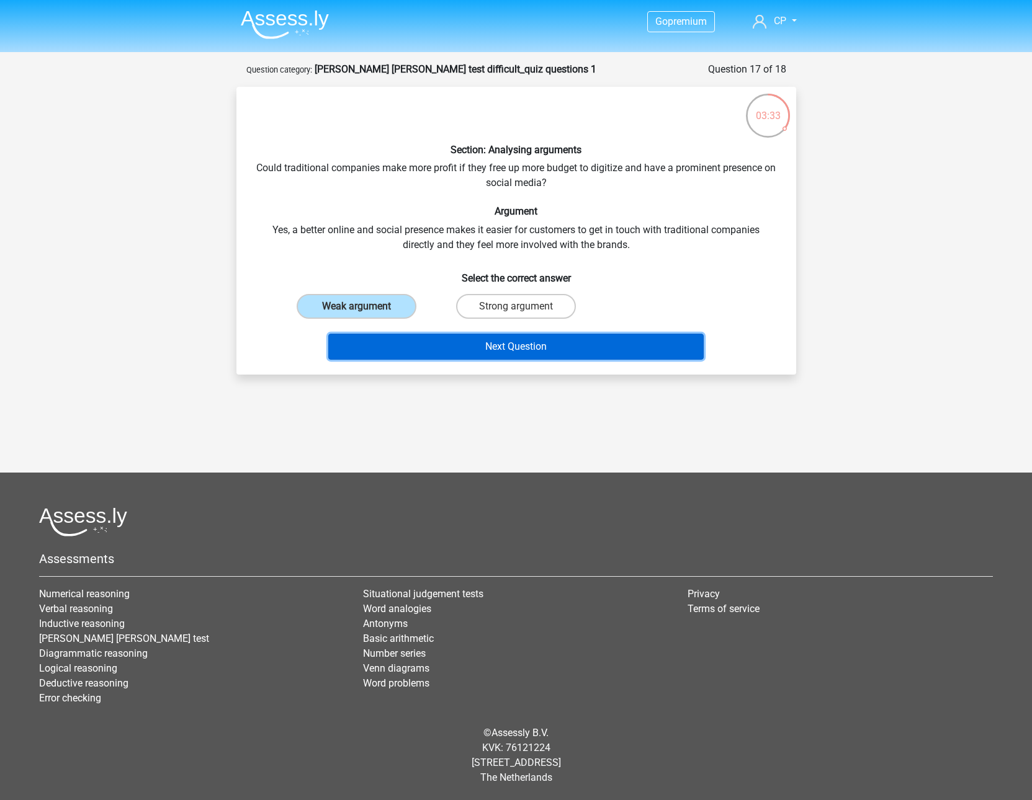
click at [447, 337] on button "Next Question" at bounding box center [515, 347] width 375 height 26
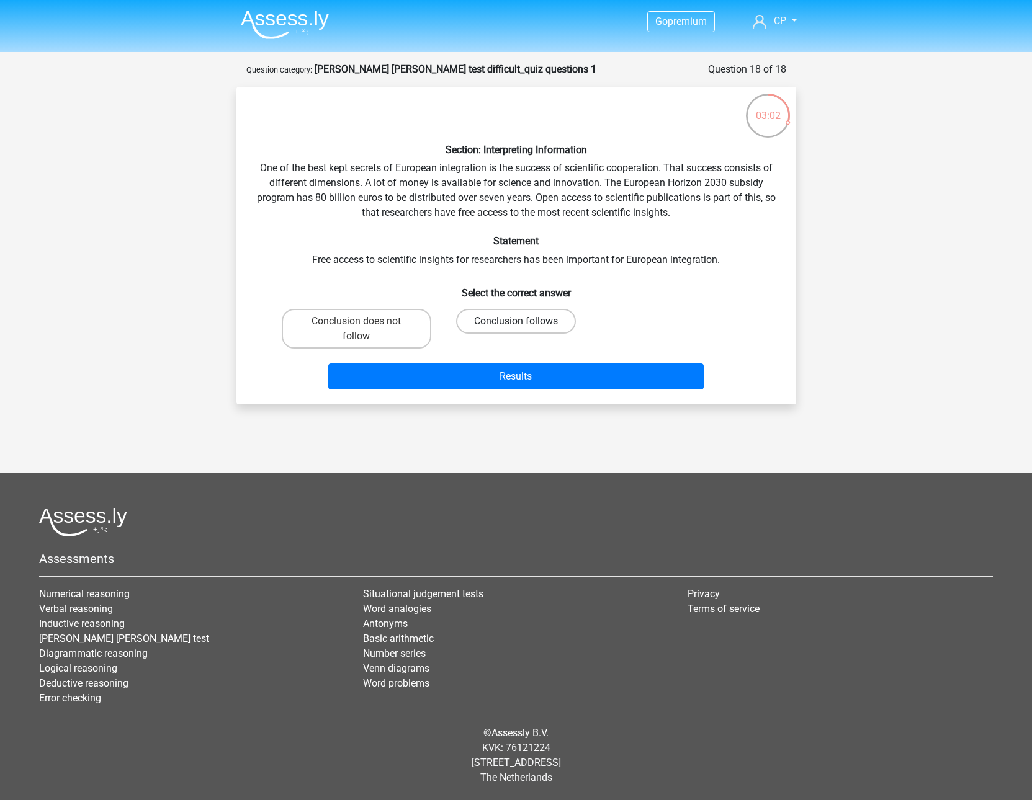
click at [500, 316] on label "Conclusion follows" at bounding box center [516, 321] width 120 height 25
click at [515, 321] on input "Conclusion follows" at bounding box center [519, 325] width 8 height 8
radio input "true"
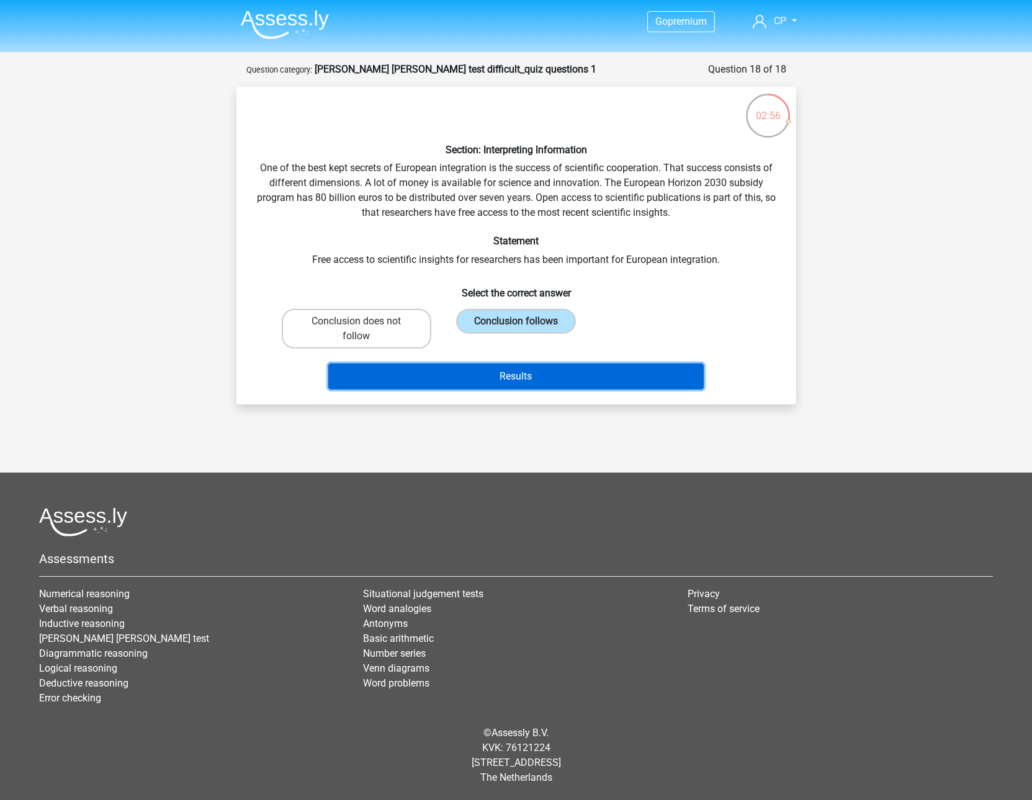
click at [520, 384] on button "Results" at bounding box center [515, 377] width 375 height 26
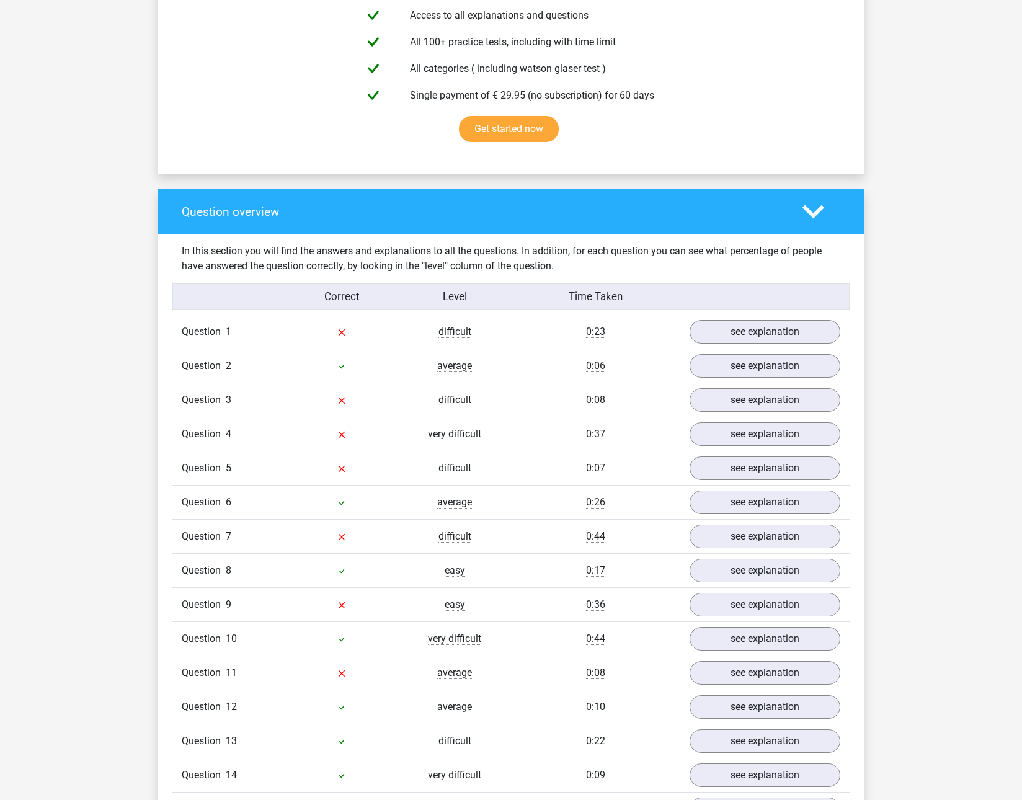
scroll to position [831, 0]
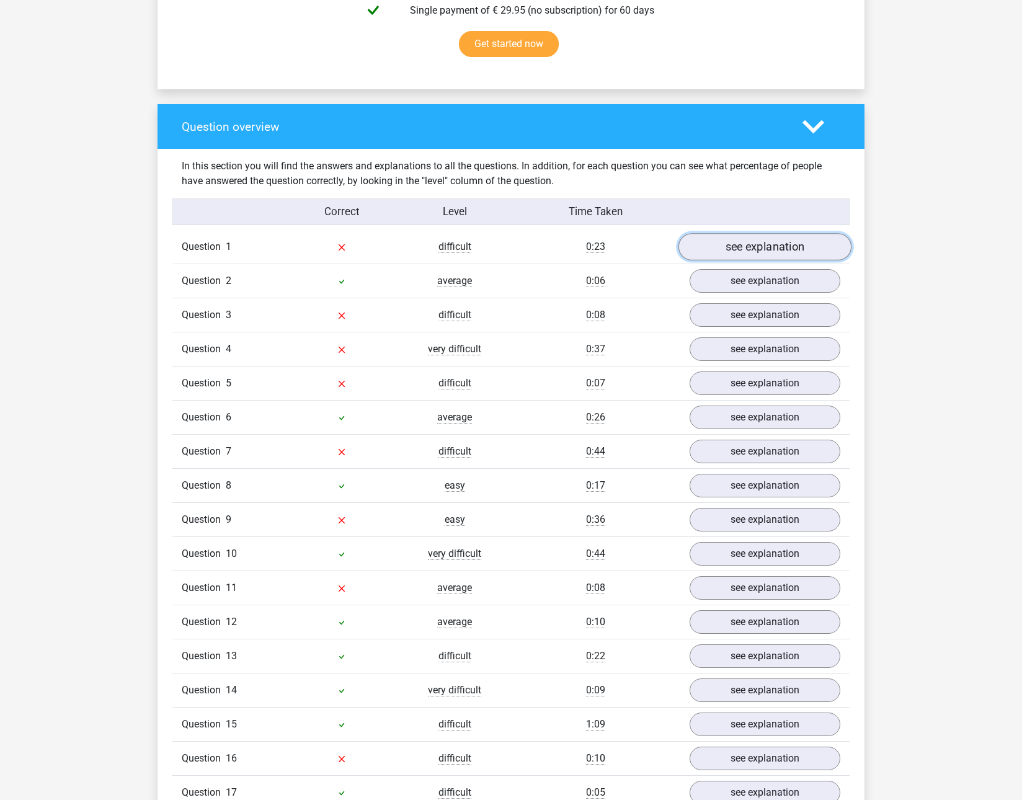
click at [743, 236] on link "see explanation" at bounding box center [765, 247] width 173 height 27
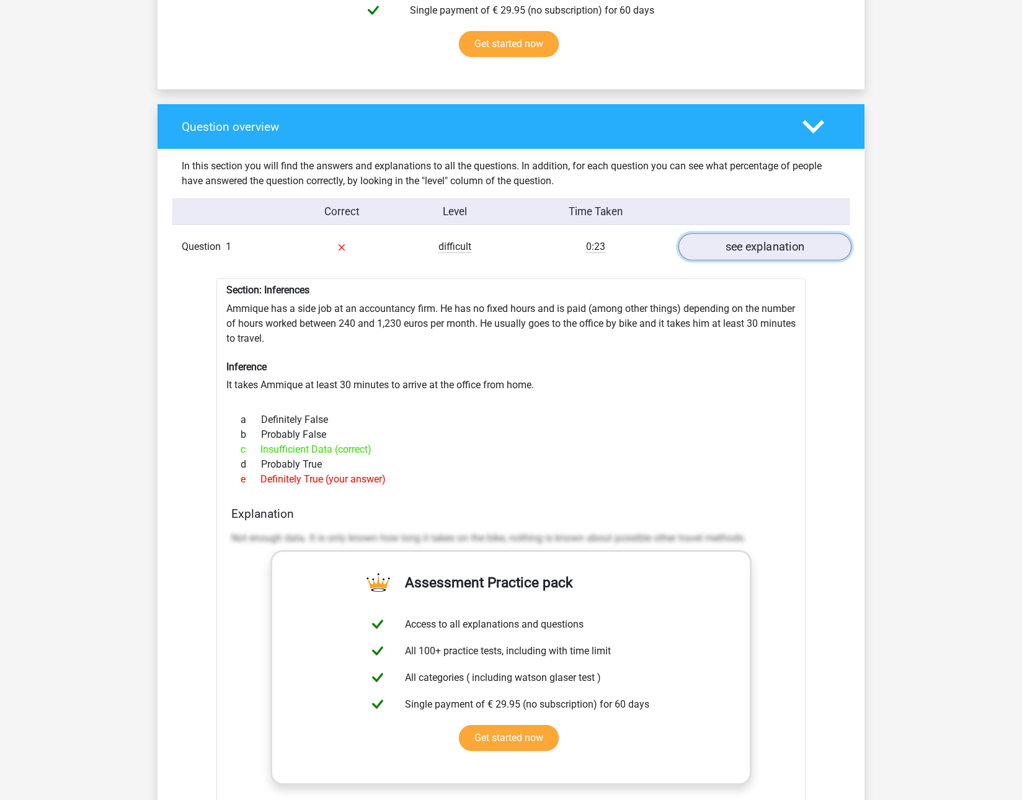
click at [742, 234] on link "see explanation" at bounding box center [765, 247] width 173 height 27
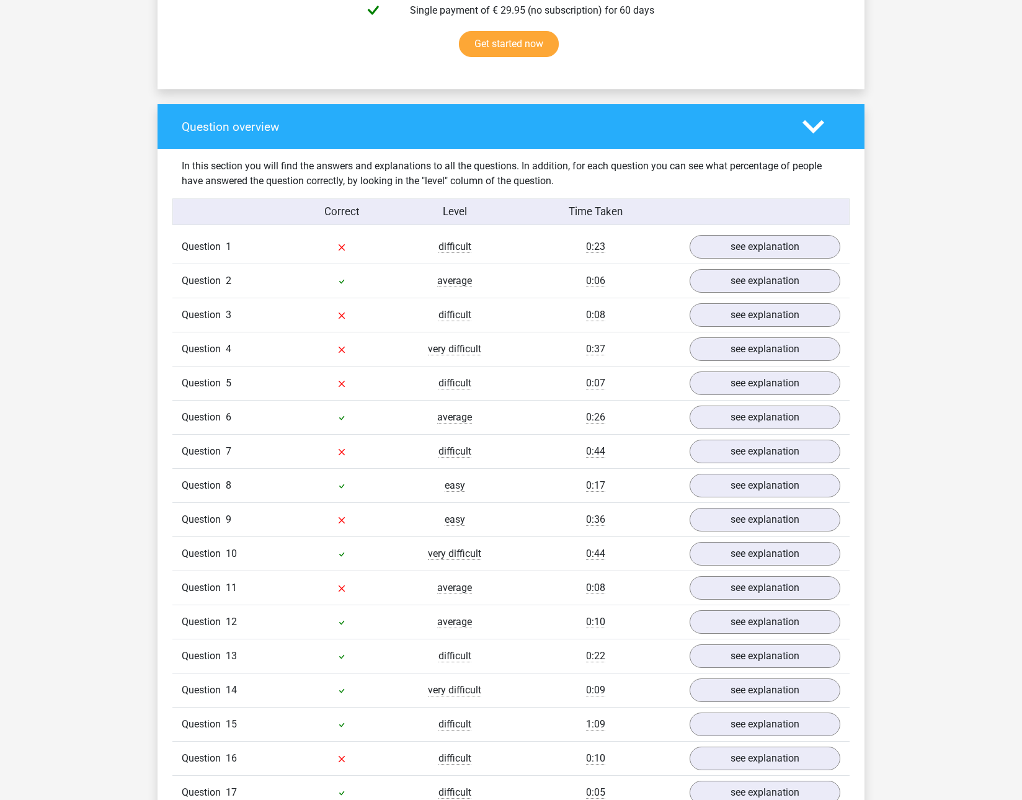
click at [813, 116] on icon at bounding box center [814, 127] width 22 height 22
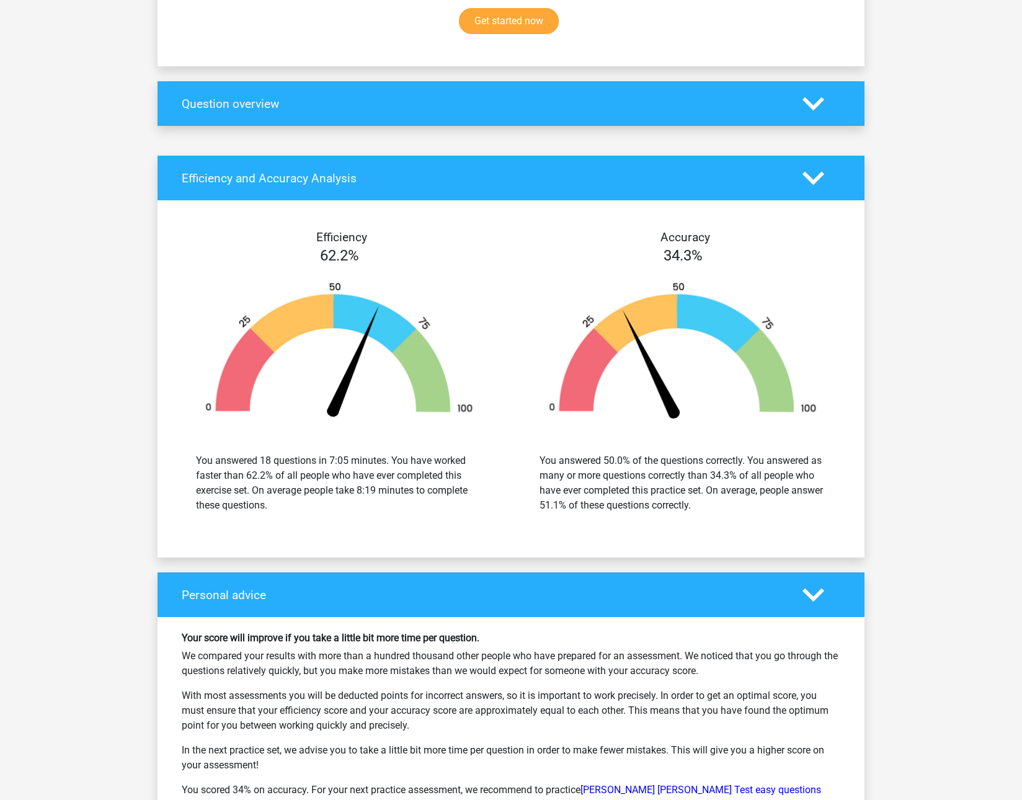
scroll to position [855, 0]
